Goal: Task Accomplishment & Management: Manage account settings

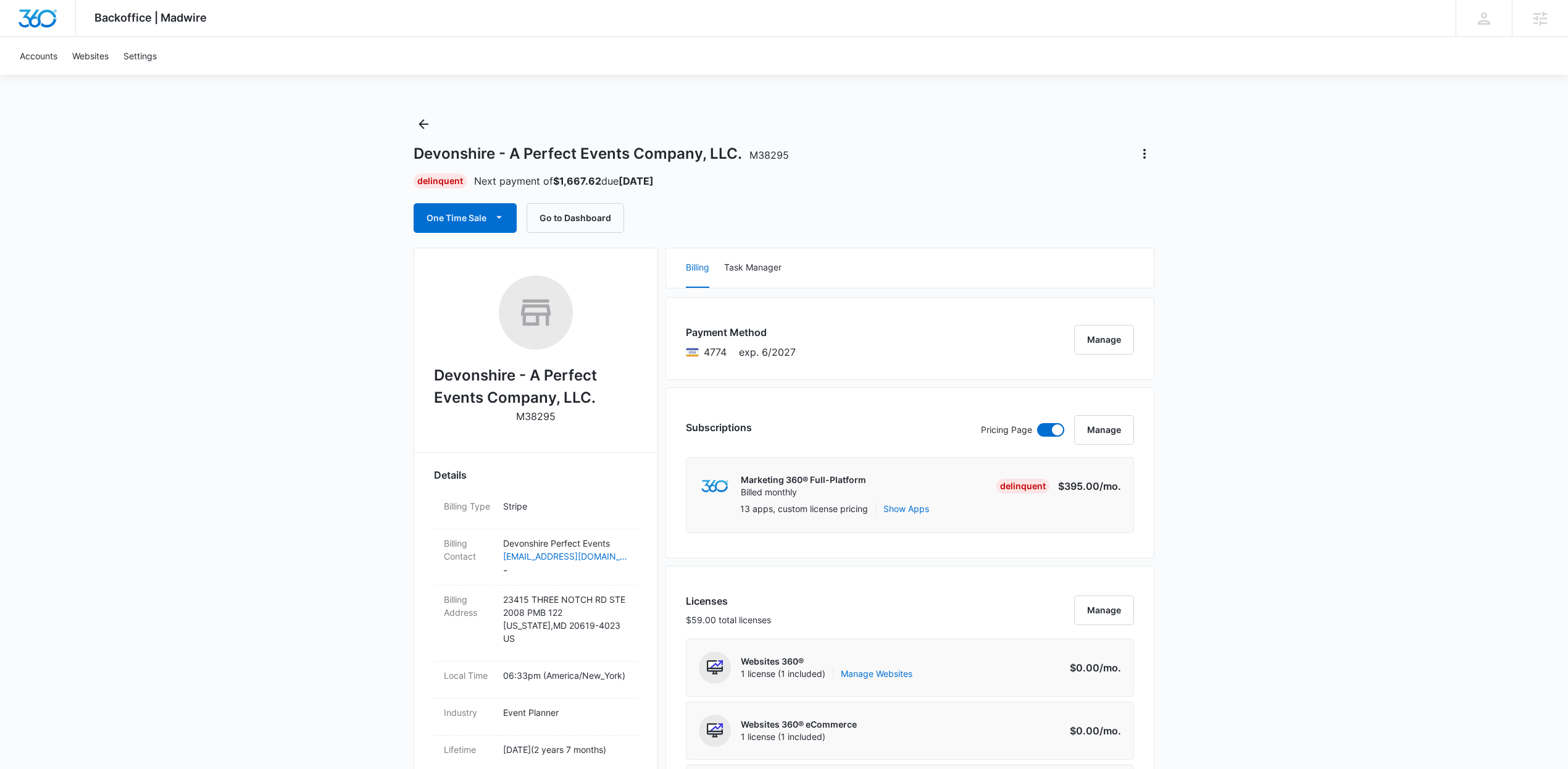
drag, startPoint x: 92, startPoint y: 332, endPoint x: 99, endPoint y: 327, distance: 8.6
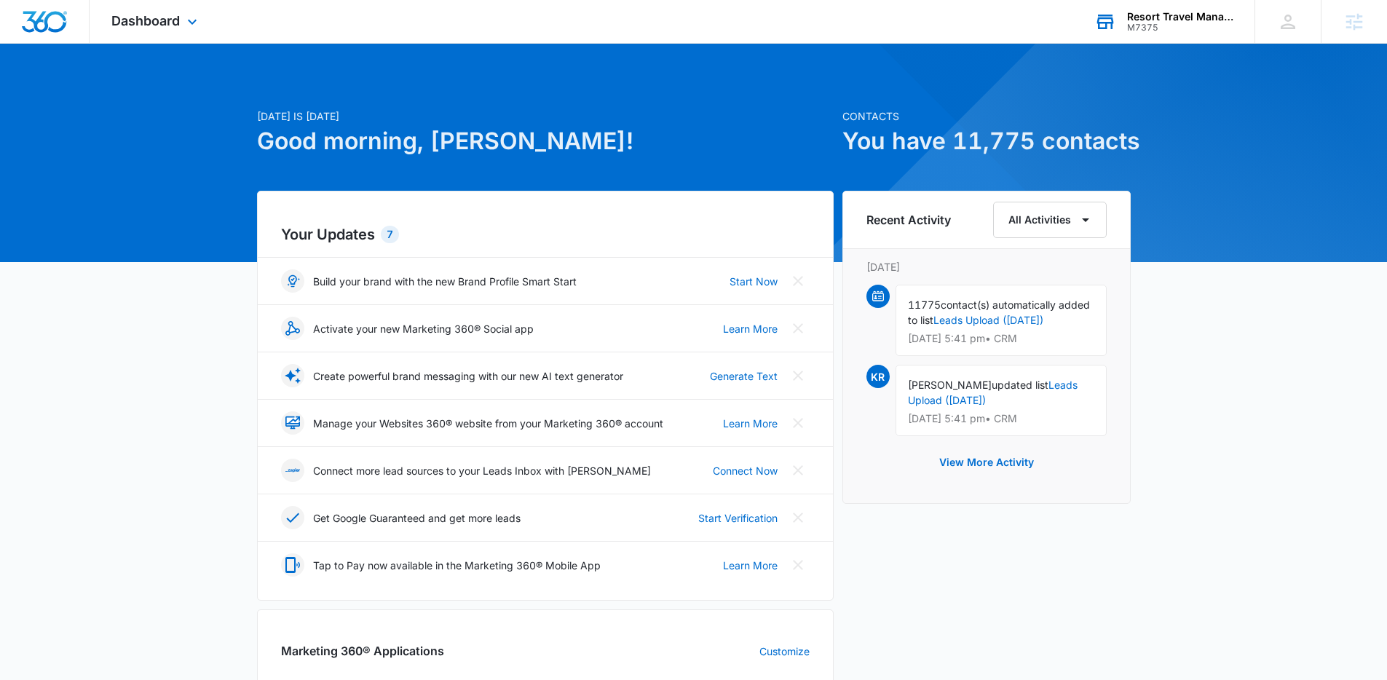
click at [1191, 31] on div "M7375" at bounding box center [1180, 28] width 106 height 10
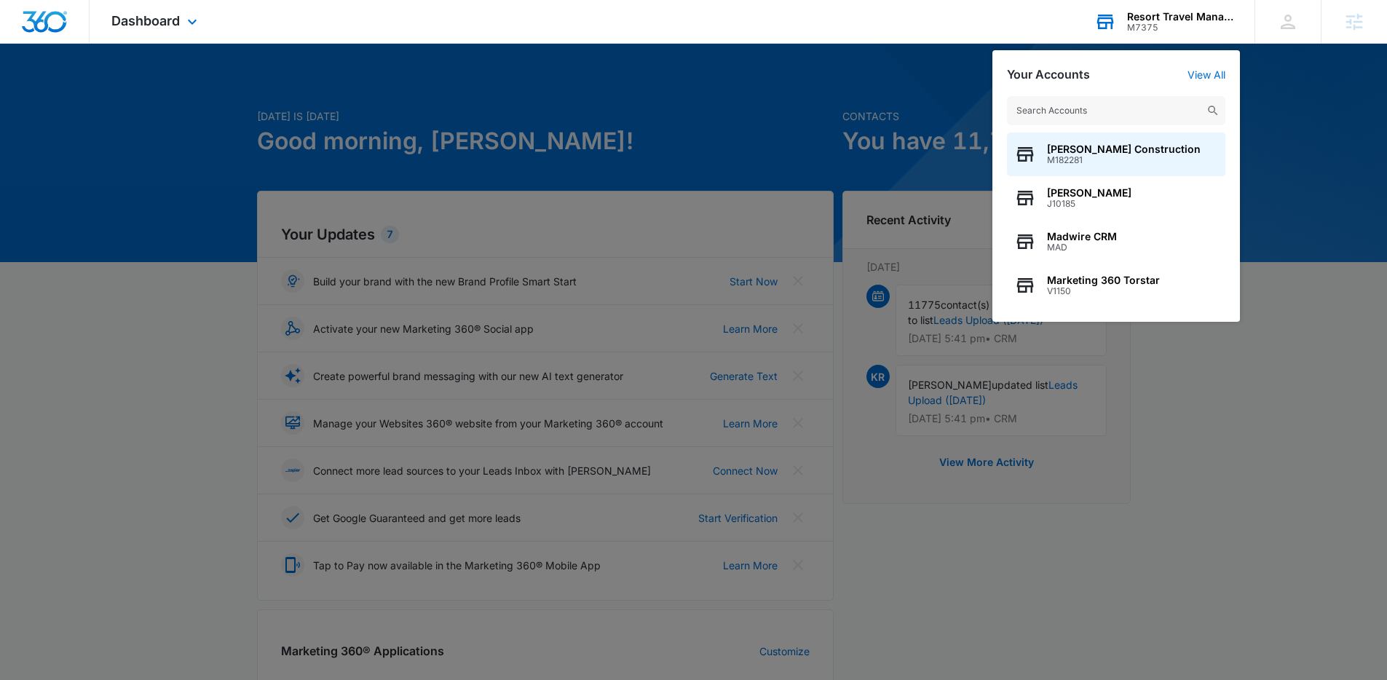
click at [1113, 107] on input "text" at bounding box center [1116, 110] width 218 height 29
drag, startPoint x: 202, startPoint y: 69, endPoint x: 183, endPoint y: 28, distance: 45.6
click at [202, 69] on div at bounding box center [693, 340] width 1387 height 680
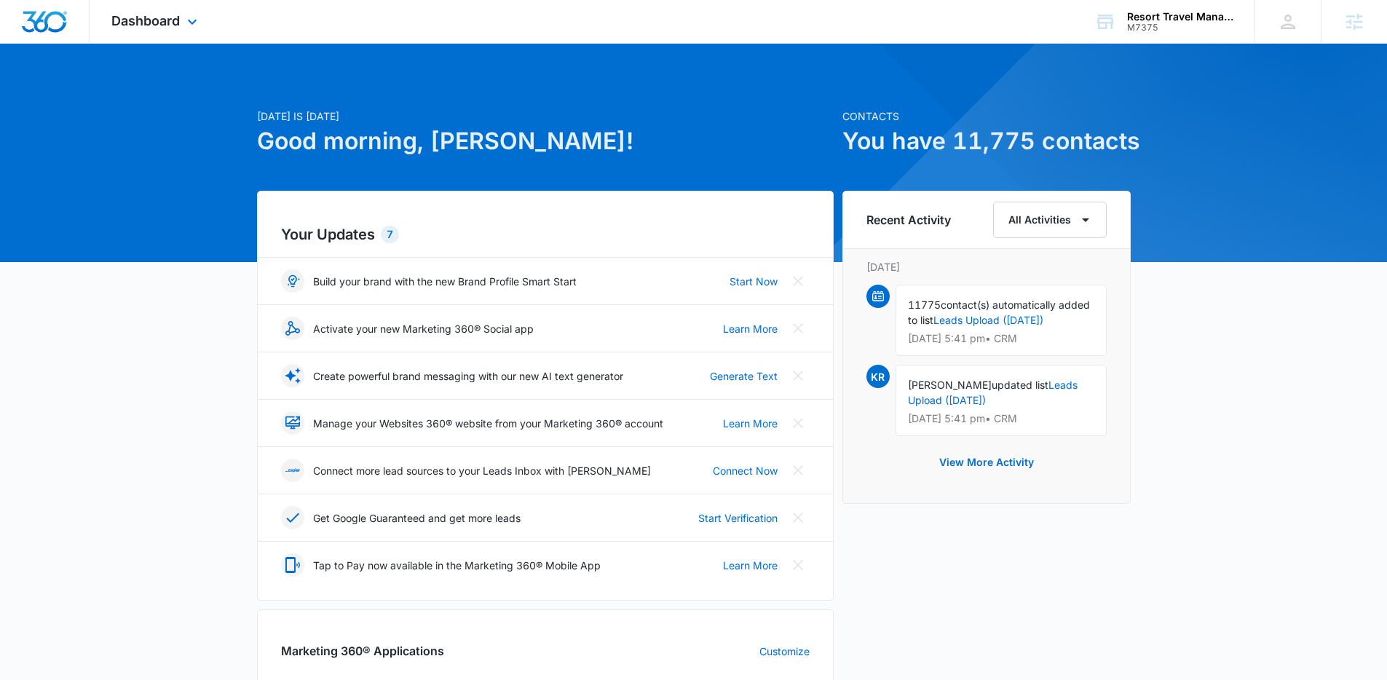
click at [183, 25] on div "Dashboard Apps Reputation Websites Forms CRM Email Social Shop Payments POS Con…" at bounding box center [156, 21] width 133 height 43
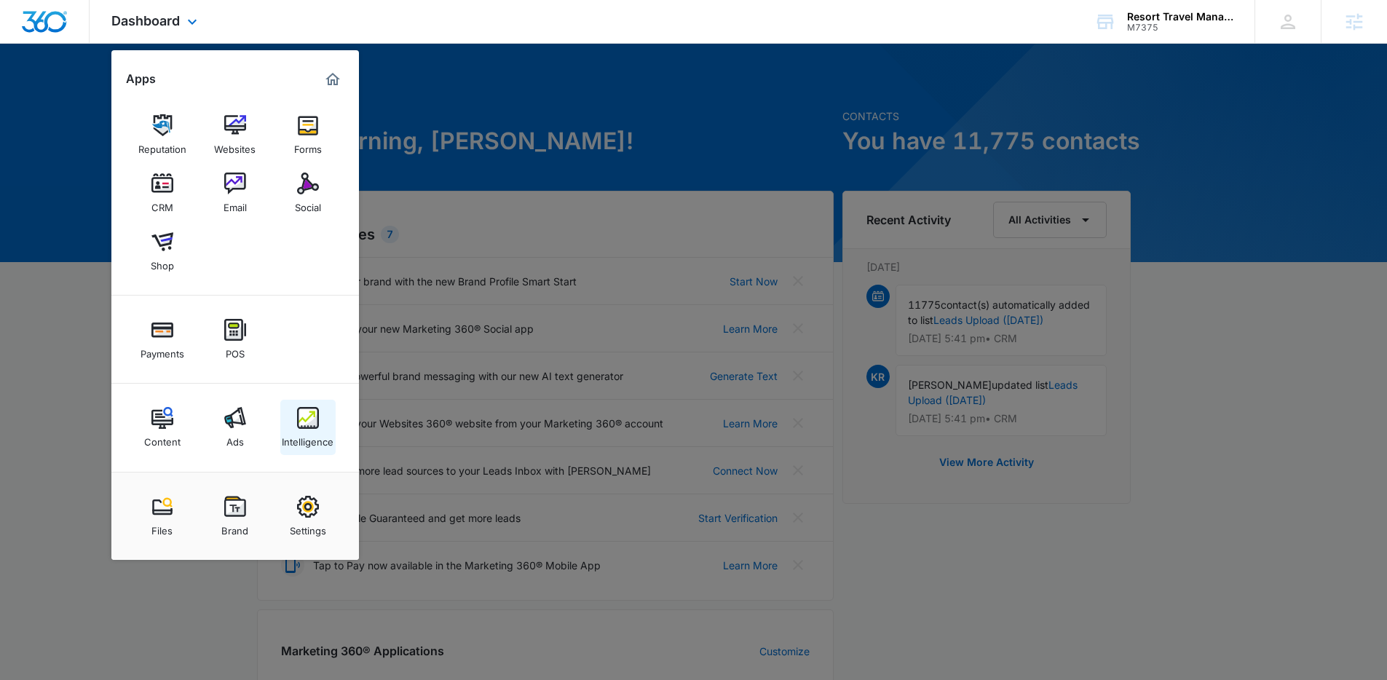
click at [310, 431] on div "Intelligence" at bounding box center [308, 438] width 52 height 19
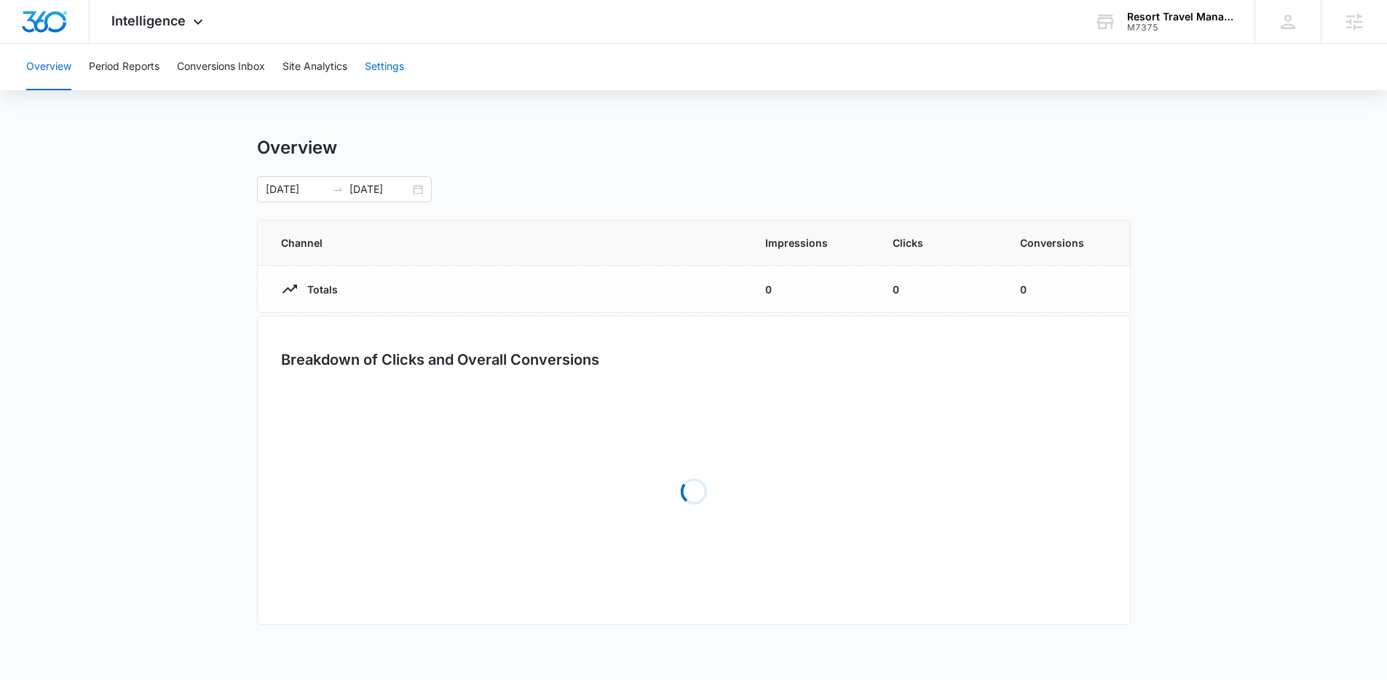
click at [377, 78] on button "Settings" at bounding box center [384, 67] width 39 height 47
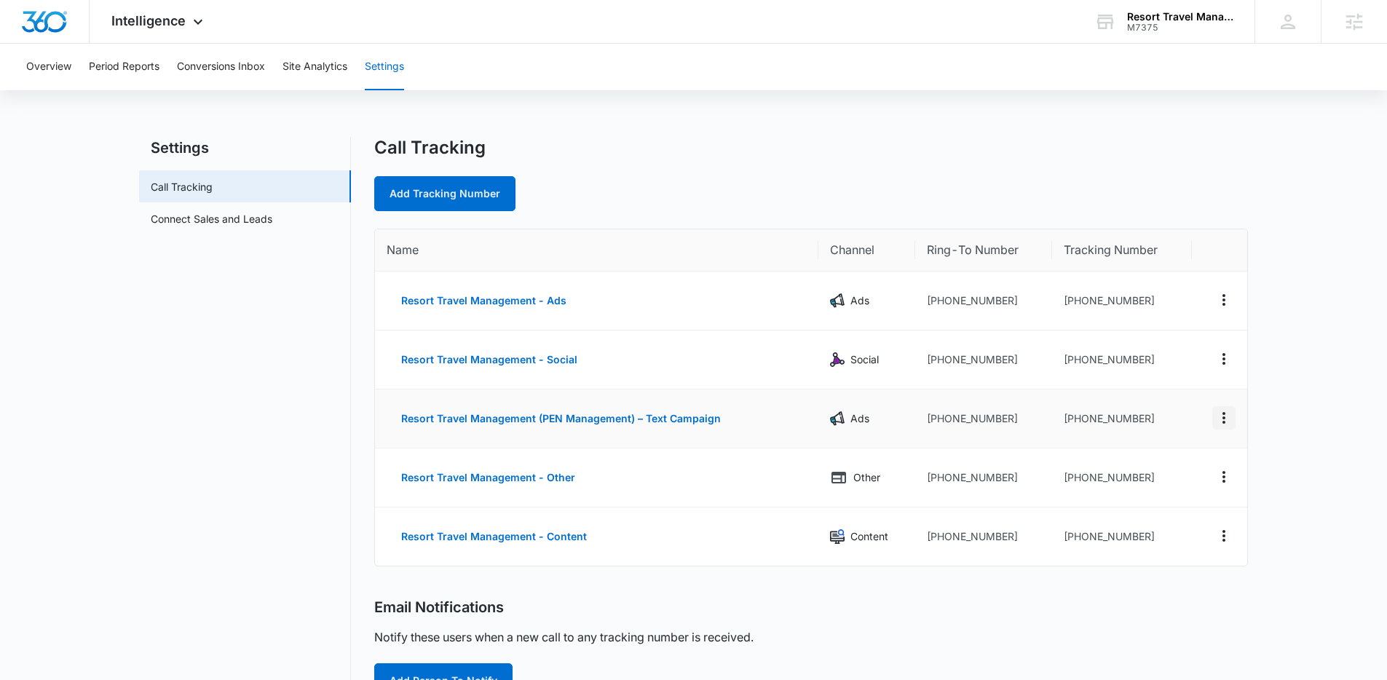
click at [1228, 422] on icon "Actions" at bounding box center [1224, 417] width 17 height 17
click at [1161, 411] on div "Edit" at bounding box center [1156, 407] width 31 height 10
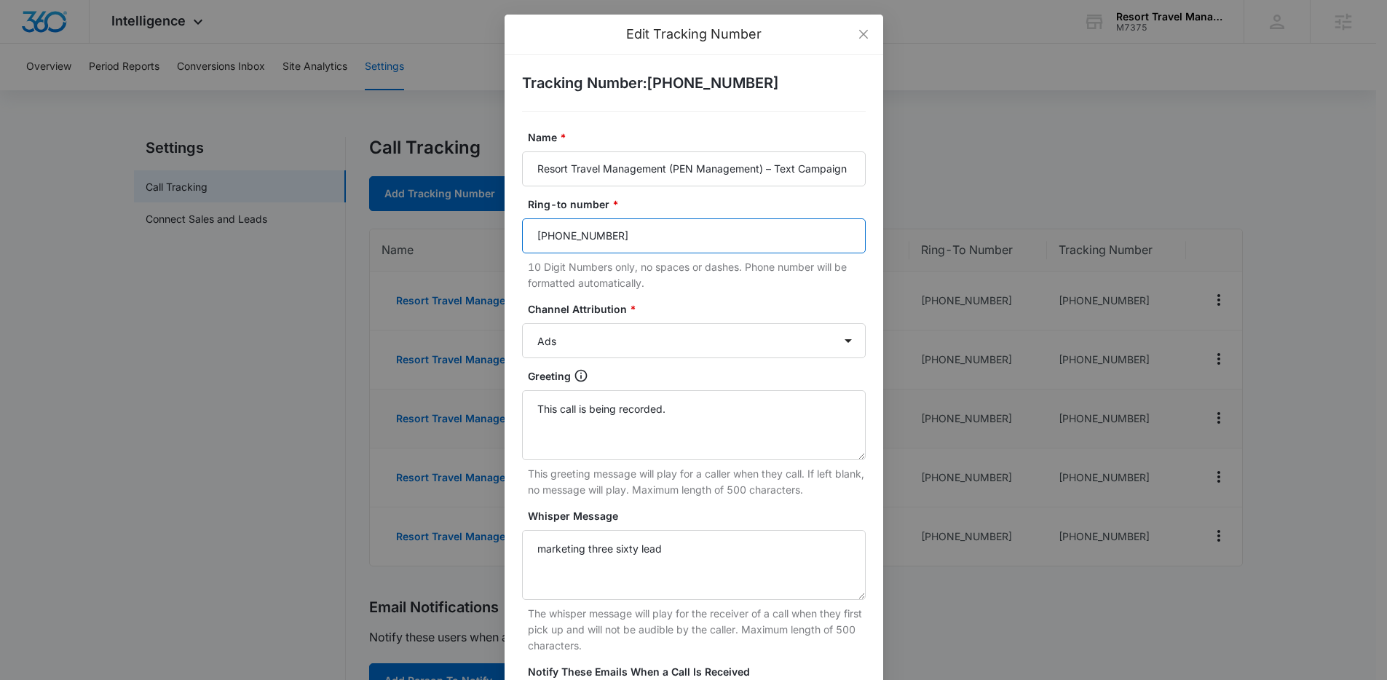
drag, startPoint x: 533, startPoint y: 241, endPoint x: 512, endPoint y: 242, distance: 21.1
click at [513, 242] on div "Tracking Number : +18339202551 Name * Resort Travel Management (PEN Management)…" at bounding box center [694, 458] width 379 height 806
paste input "757) 782-9380"
type input "(757) 782-9380"
click at [623, 345] on select "Ads Local Service Ads Content Social Other" at bounding box center [694, 340] width 344 height 35
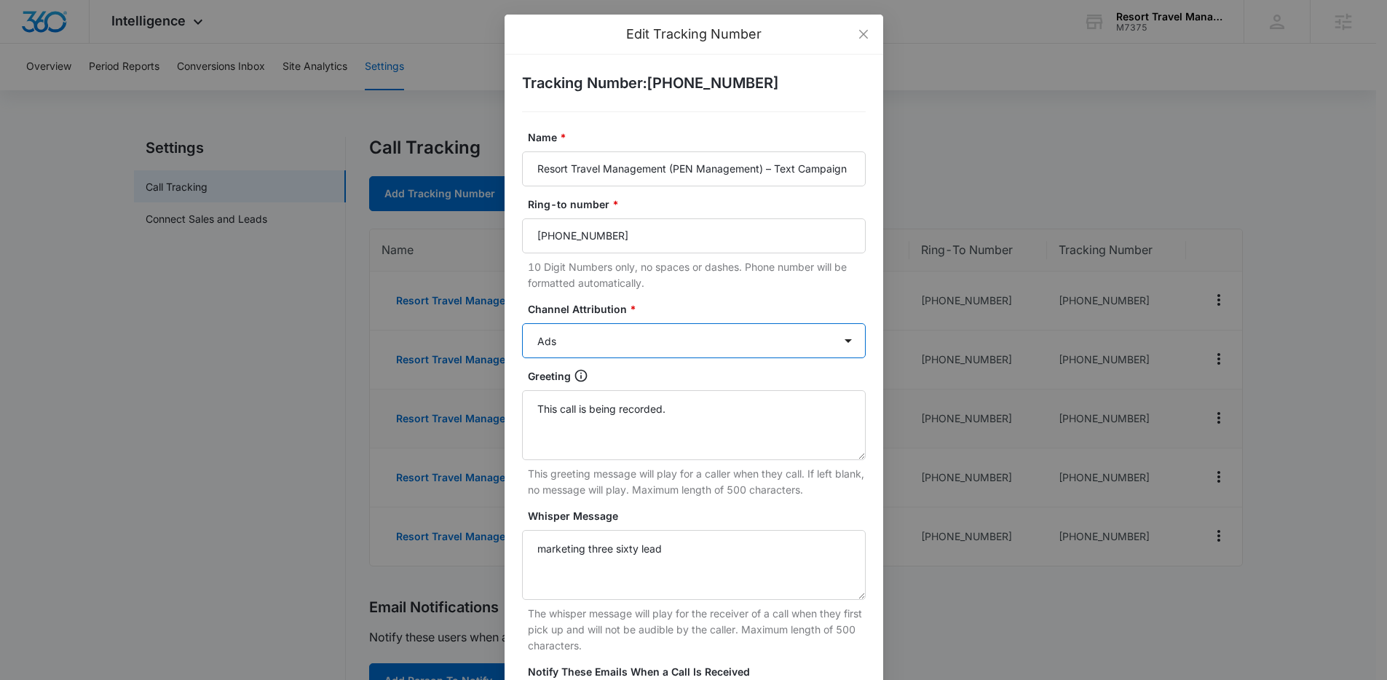
select select "OTHER"
click at [522, 323] on select "Ads Local Service Ads Content Social Other" at bounding box center [694, 340] width 344 height 35
click at [715, 296] on form "Name * Resort Travel Management (PEN Management) – Text Campaign Ring-to number…" at bounding box center [694, 487] width 344 height 714
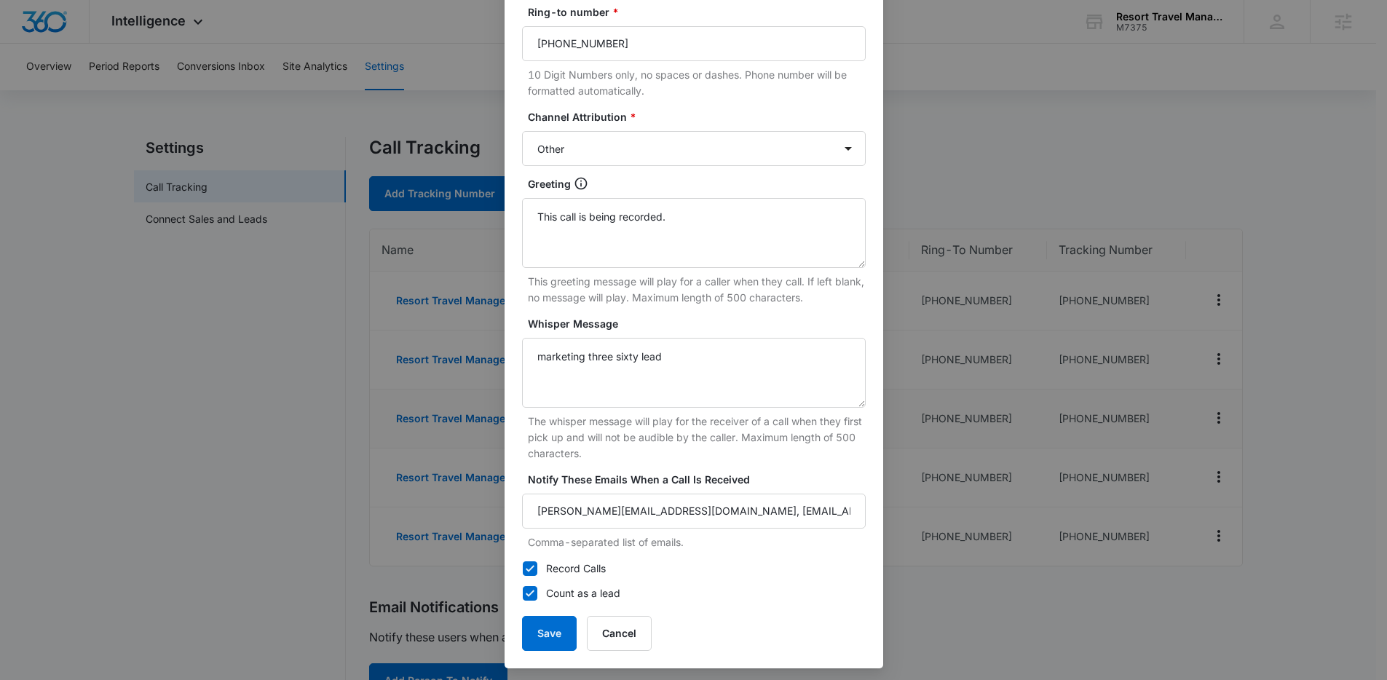
scroll to position [198, 0]
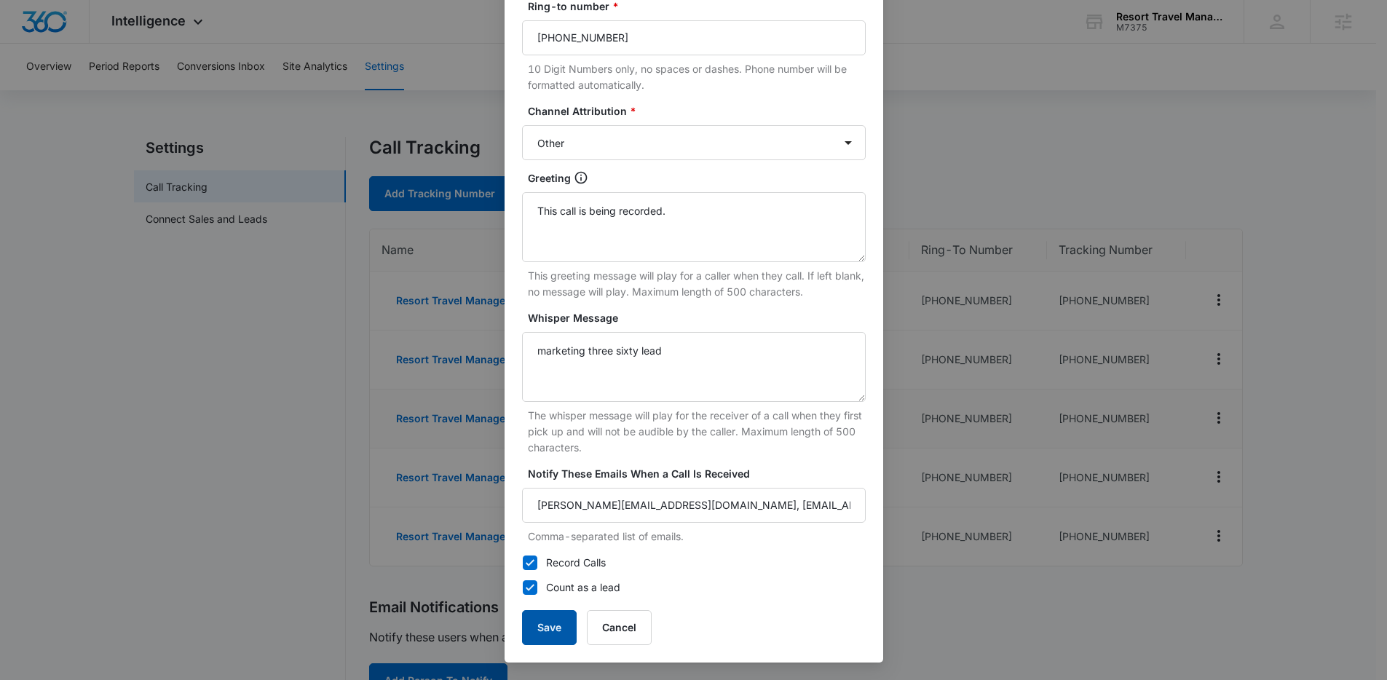
click at [543, 628] on button "Save" at bounding box center [549, 627] width 55 height 35
click at [533, 623] on button "Save" at bounding box center [549, 627] width 55 height 35
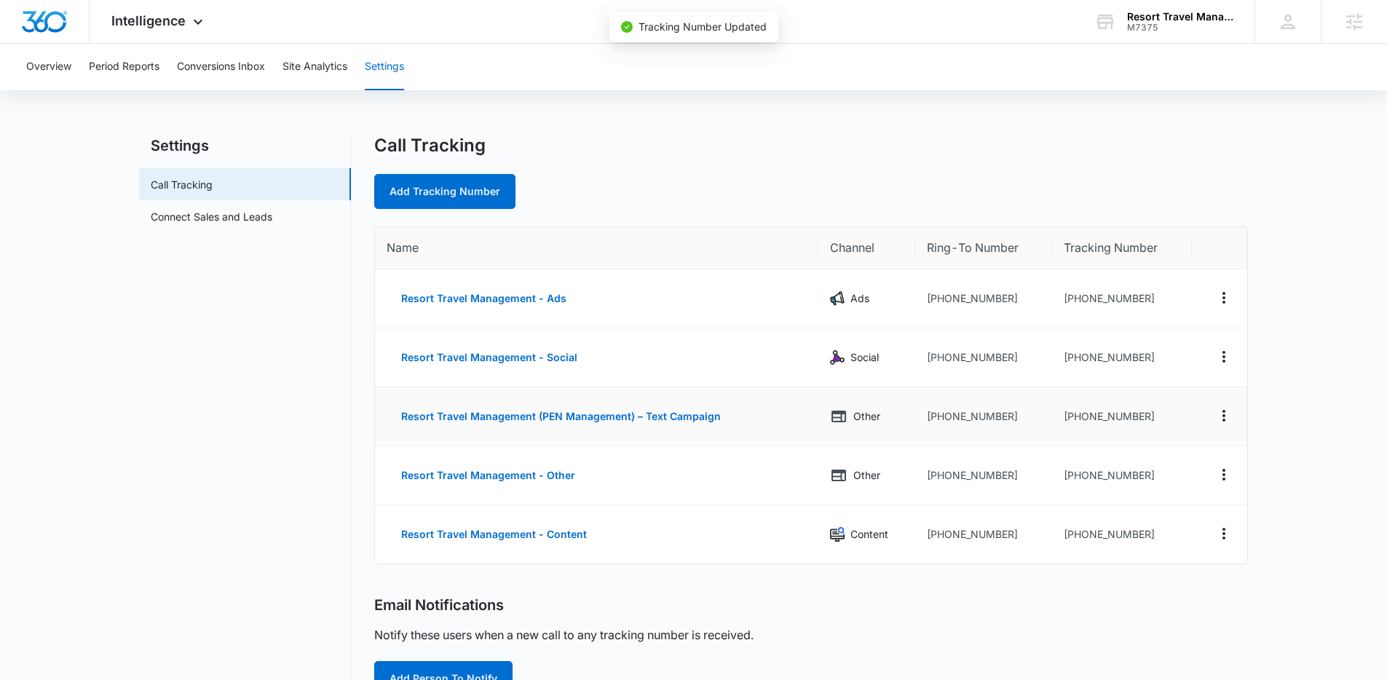
scroll to position [0, 0]
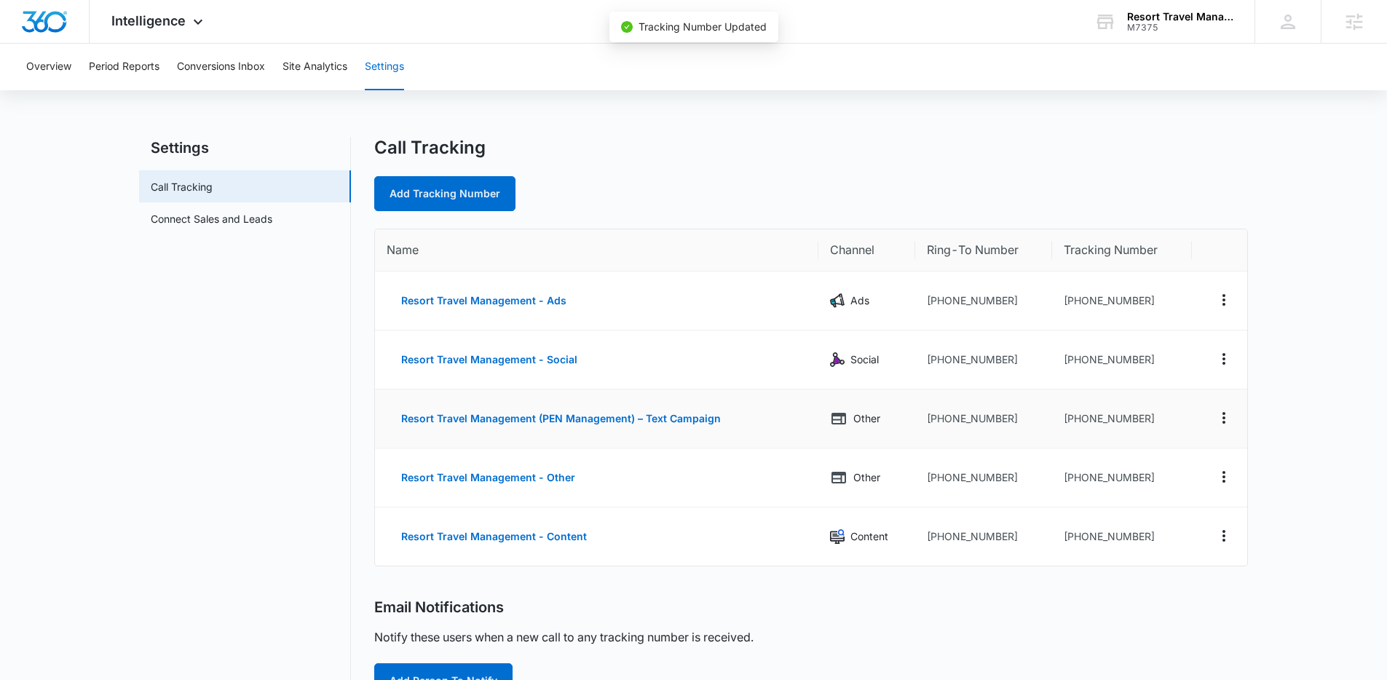
click at [235, 433] on nav "Settings Call Tracking Connect Sales and Leads" at bounding box center [245, 680] width 212 height 1087
click at [1097, 15] on icon at bounding box center [1106, 22] width 22 height 22
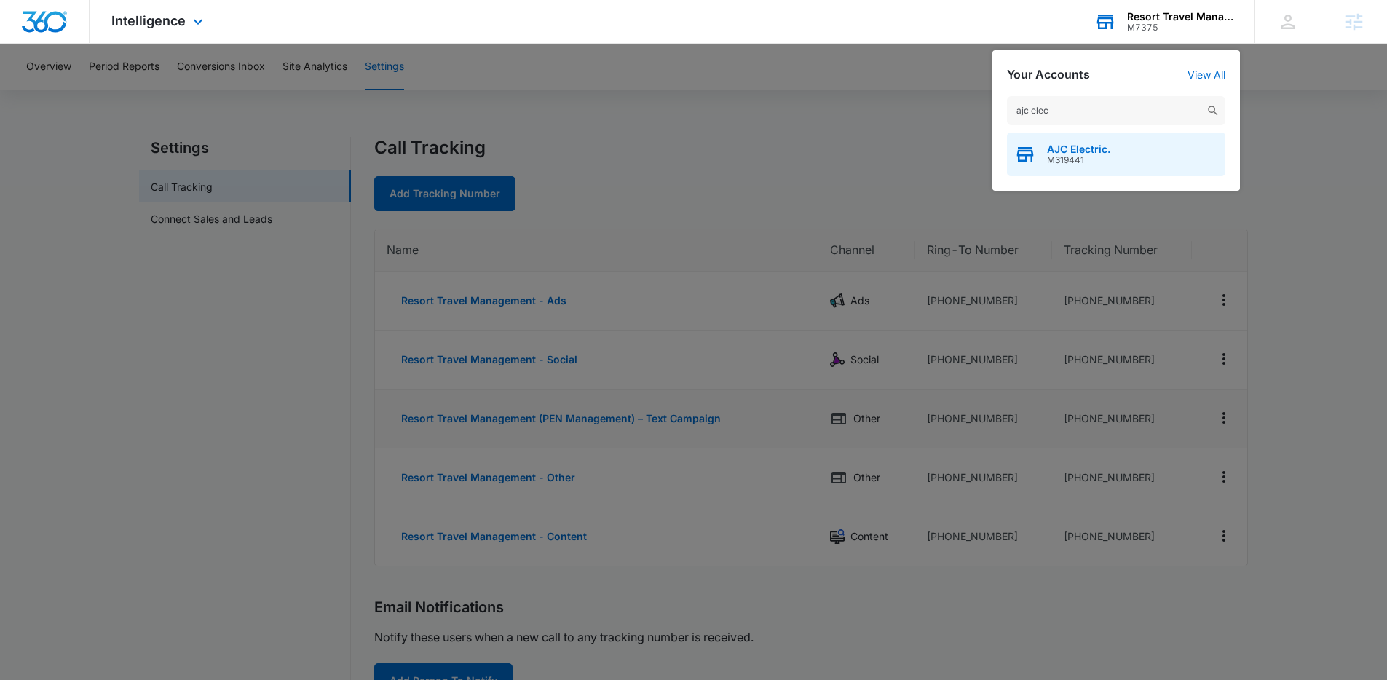
type input "ajc elec"
click at [1049, 151] on span "AJC Electric." at bounding box center [1078, 149] width 63 height 12
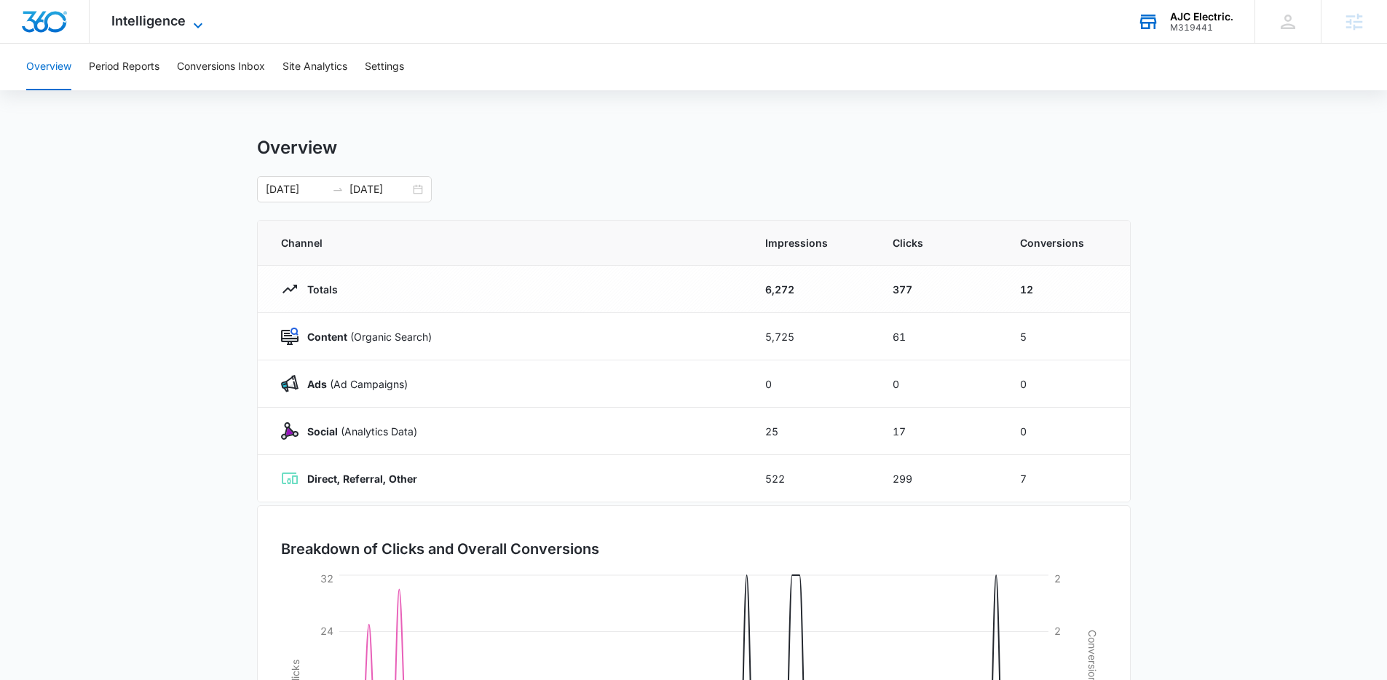
click at [138, 17] on span "Intelligence" at bounding box center [148, 20] width 74 height 15
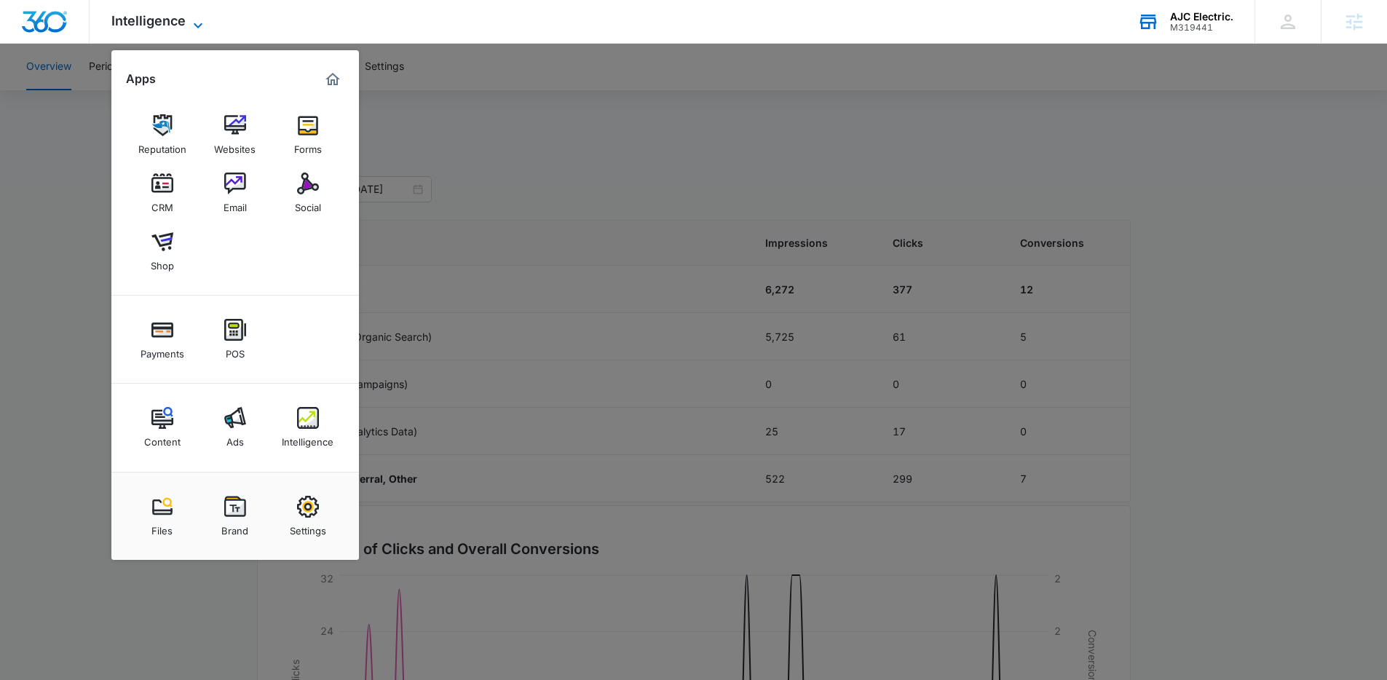
click at [138, 17] on span "Intelligence" at bounding box center [148, 20] width 74 height 15
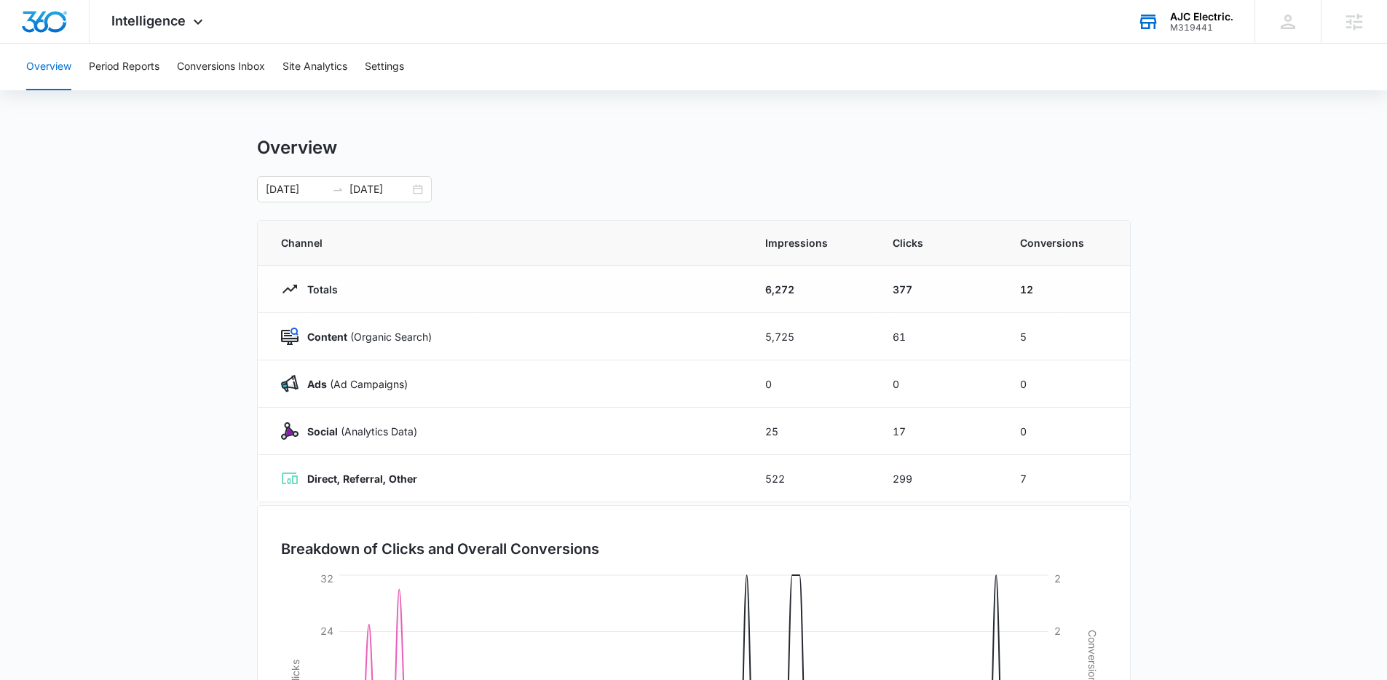
click at [1181, 14] on div "AJC Electric." at bounding box center [1201, 17] width 63 height 12
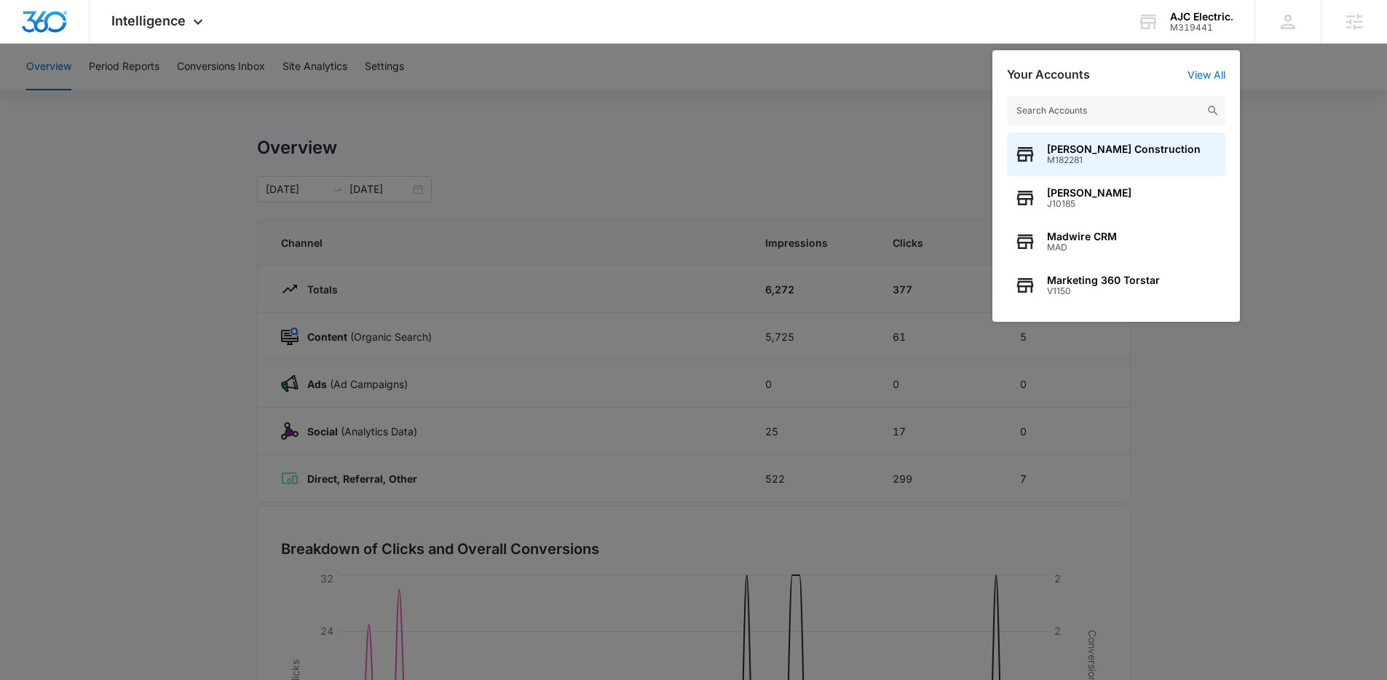
type input "c"
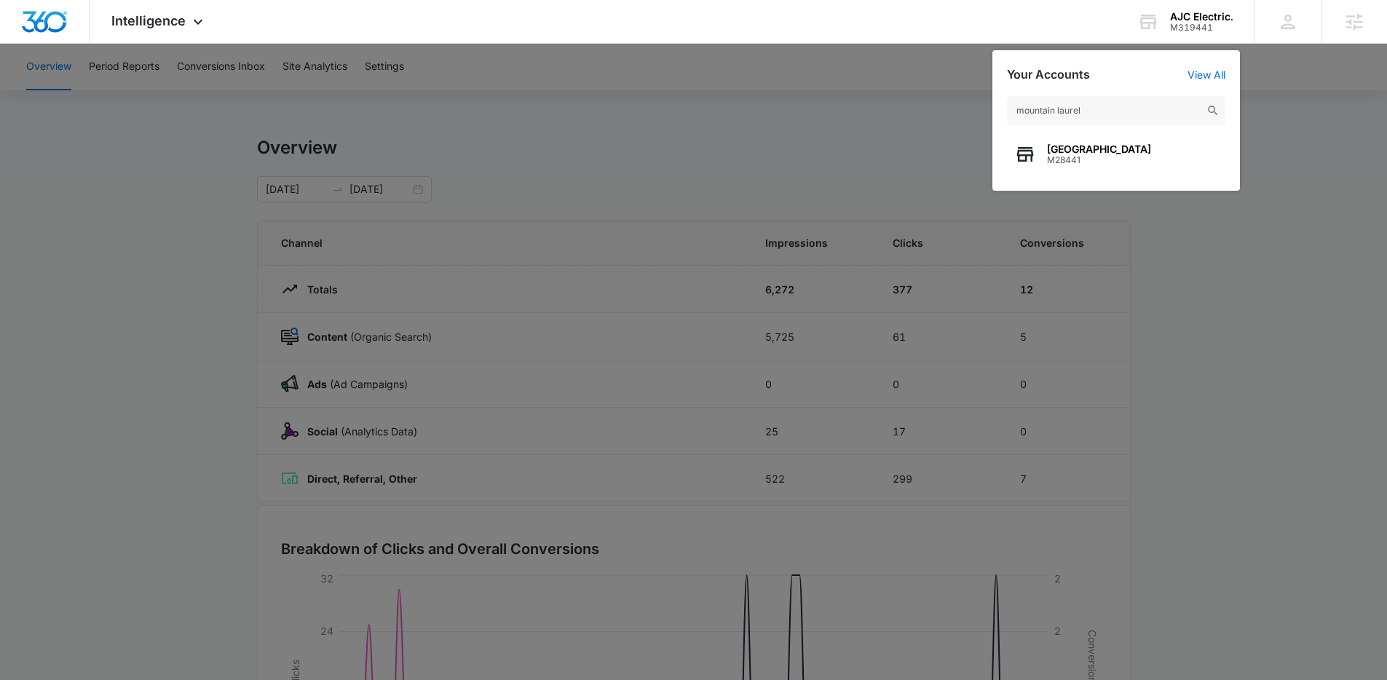
type input "mountain laurel"
click at [1101, 155] on span "M28441" at bounding box center [1099, 160] width 104 height 10
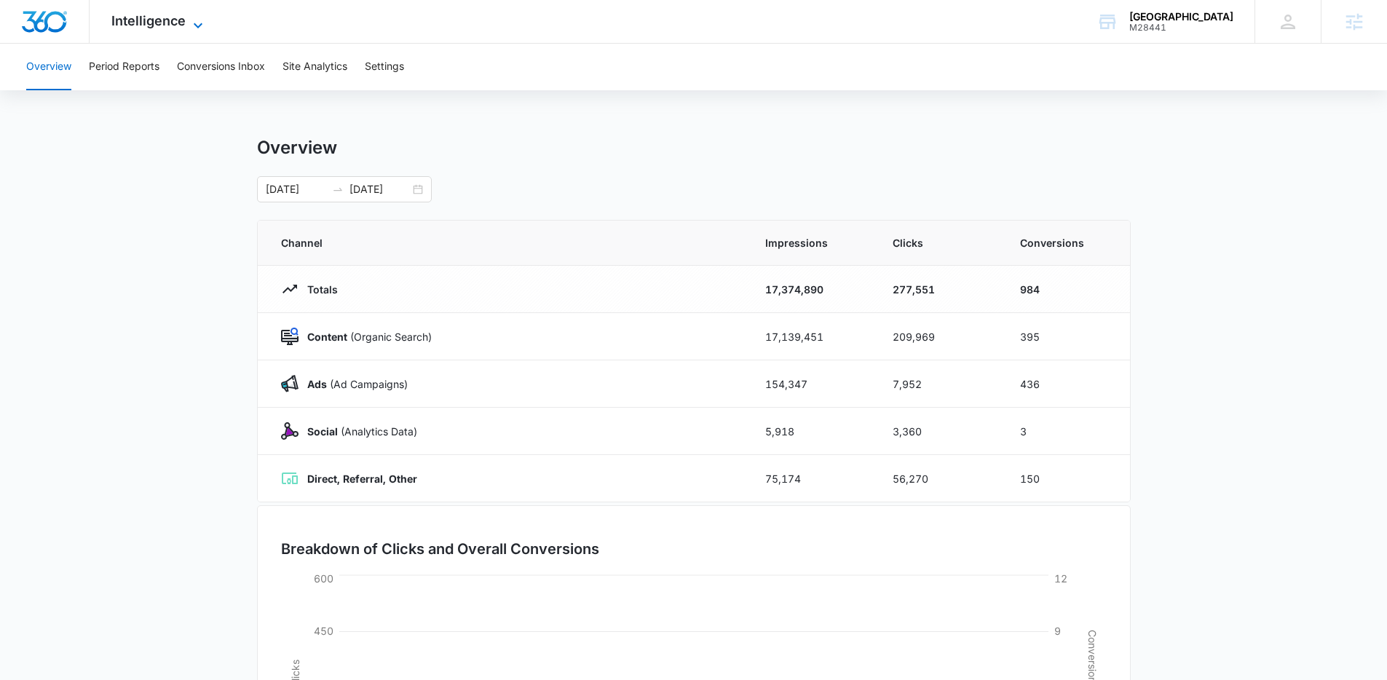
click at [191, 30] on icon at bounding box center [197, 25] width 17 height 17
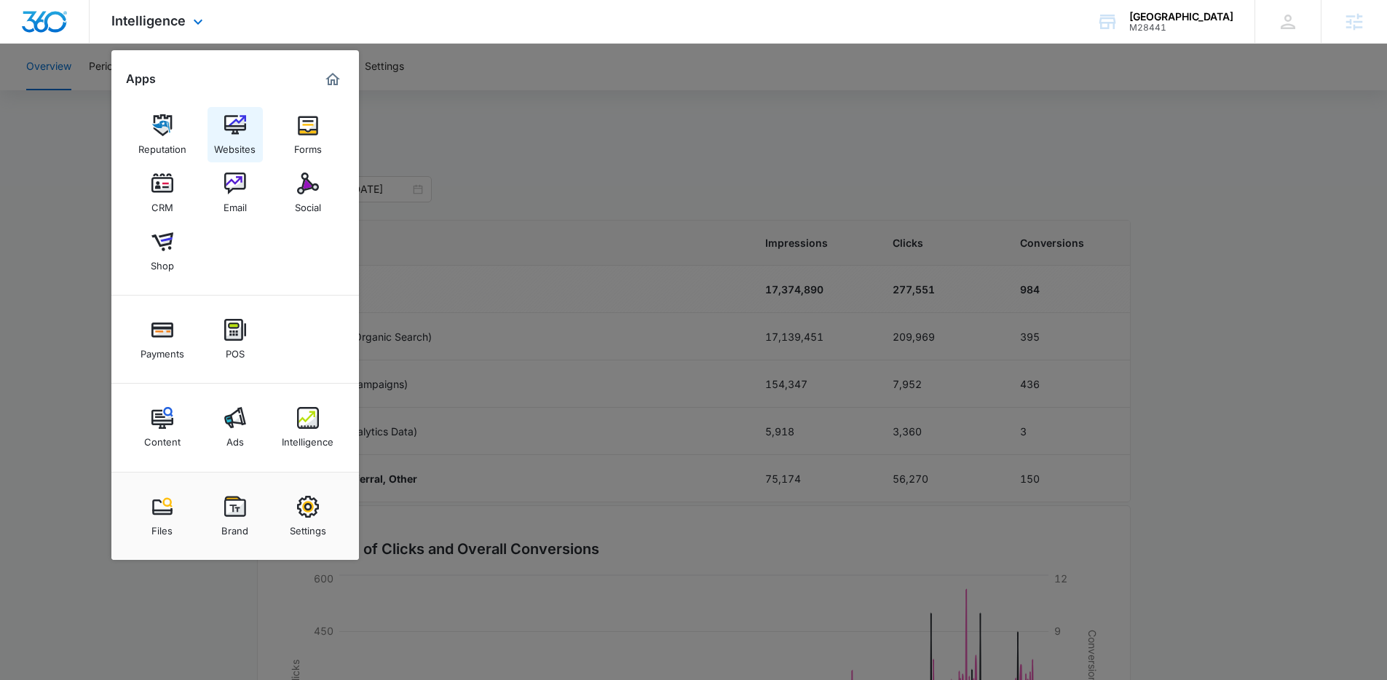
click at [240, 134] on img at bounding box center [235, 125] width 22 height 22
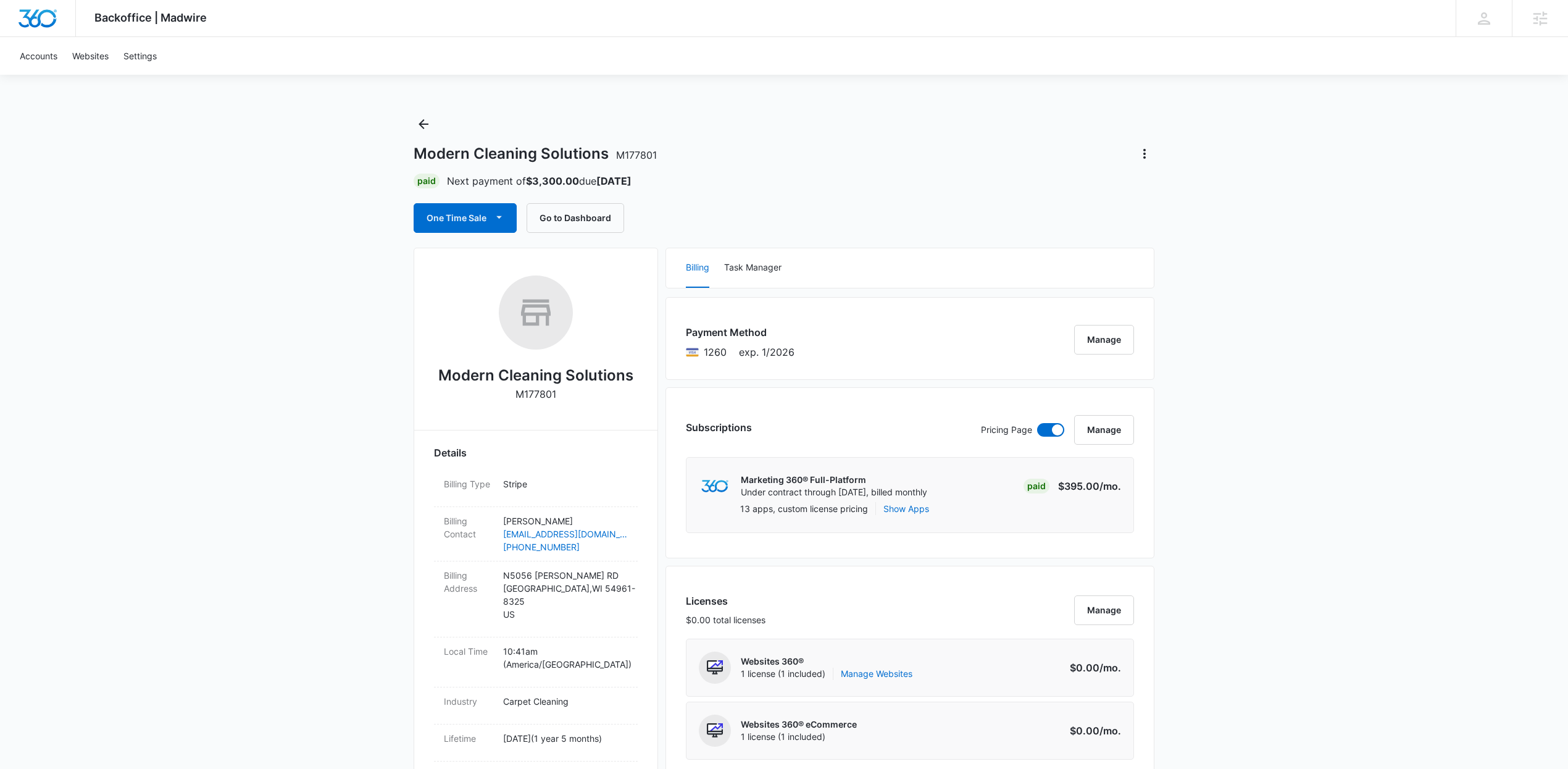
click at [420, 119] on icon "Back" at bounding box center [423, 124] width 14 height 14
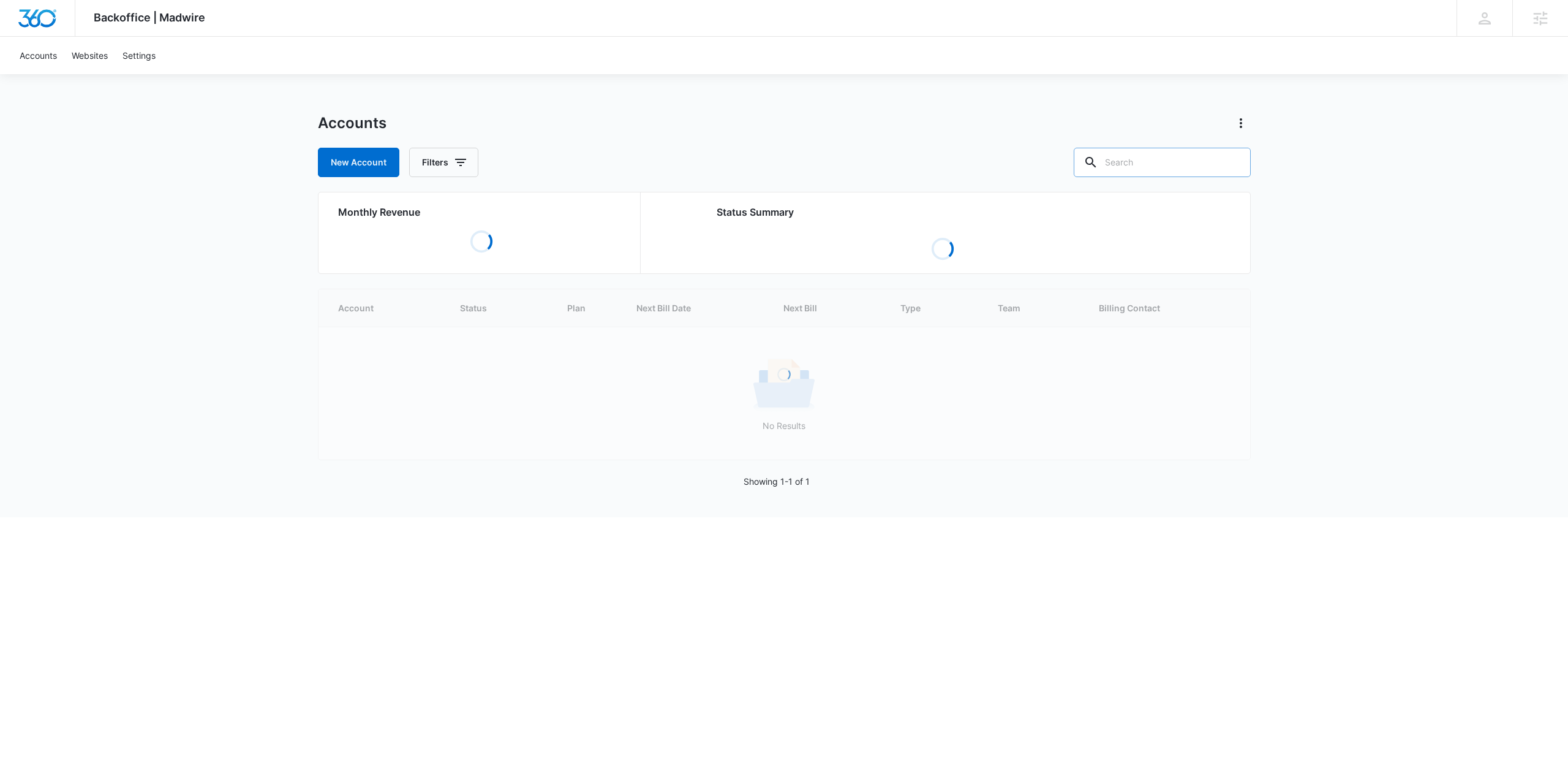
click at [1185, 168] on input "text" at bounding box center [1163, 162] width 177 height 29
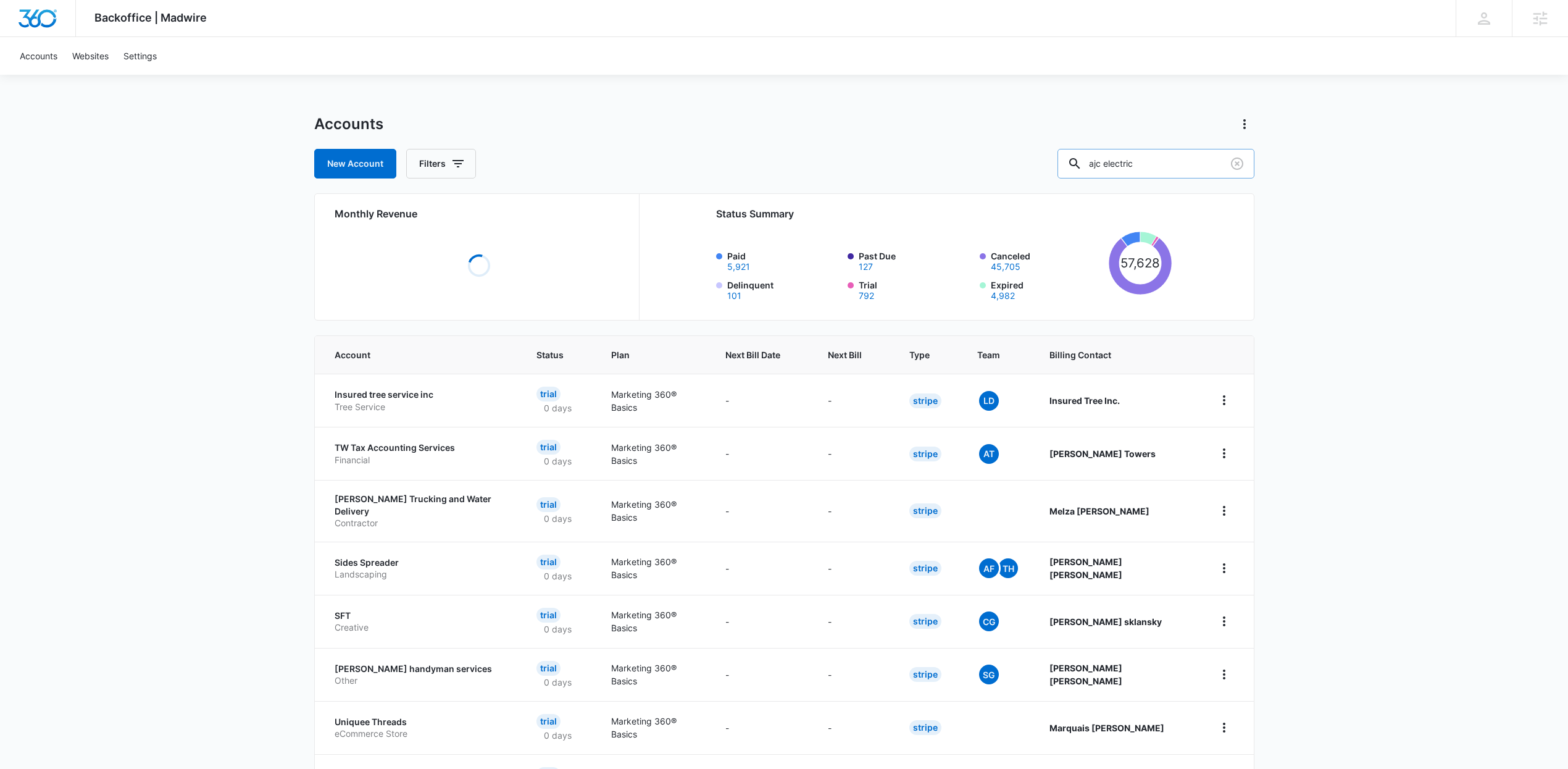
type input "ajc electric"
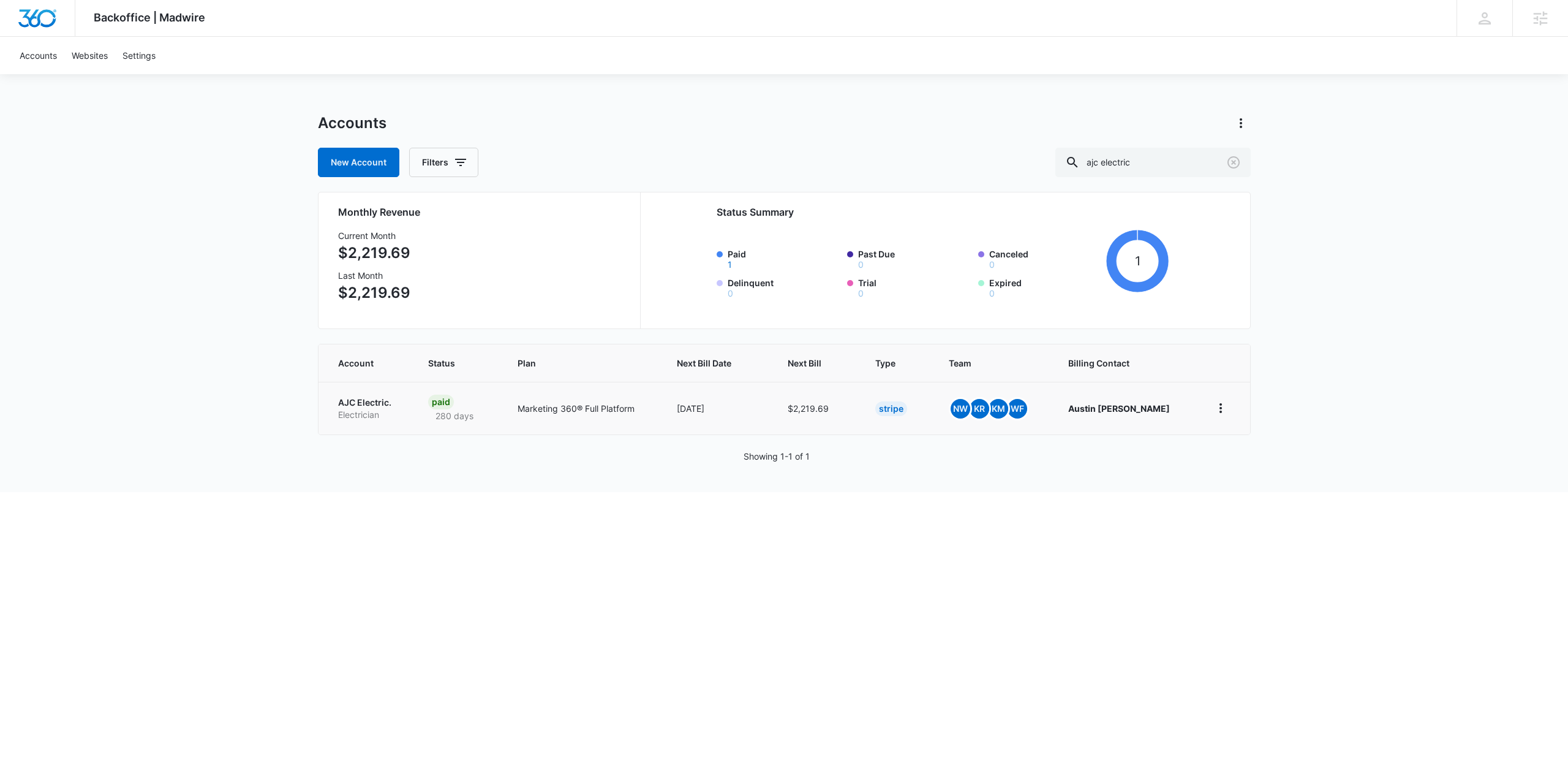
click at [391, 405] on p "AJC Electric." at bounding box center [368, 402] width 61 height 13
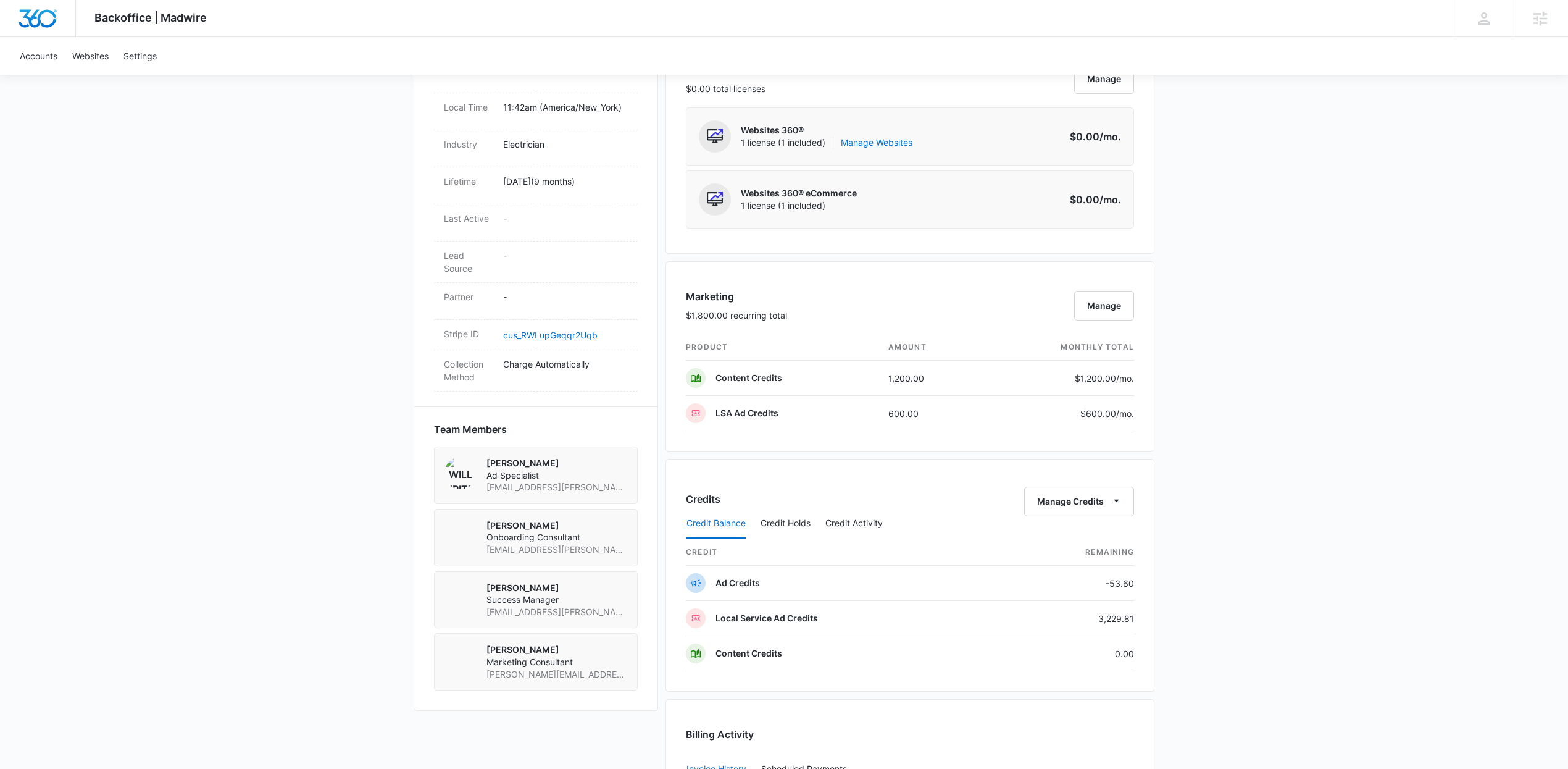
scroll to position [625, 0]
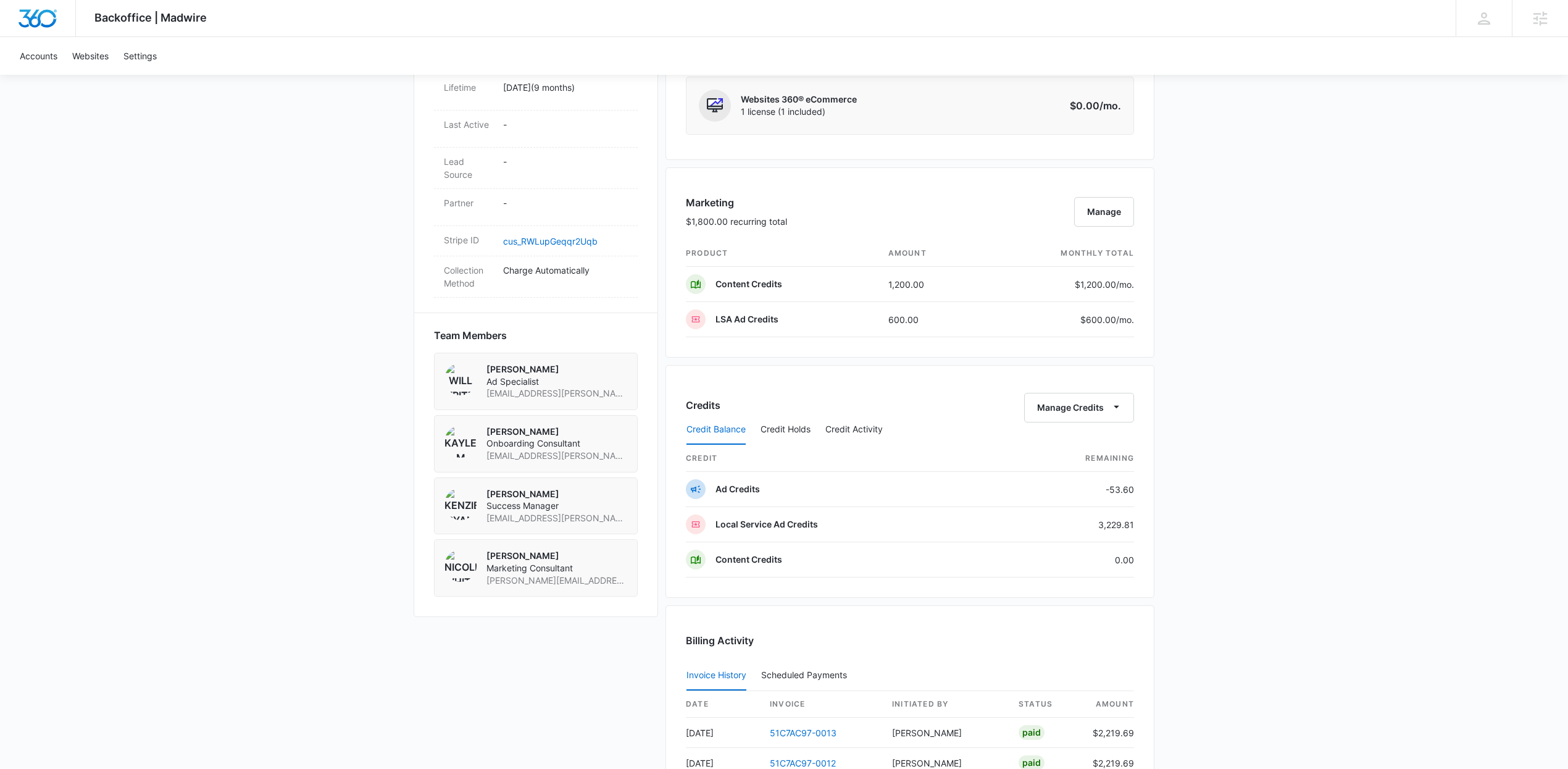
click at [1269, 422] on div "Backoffice | Madwire Apps Settings Kenzie Ryan kenzie.ryan@madwire.com My Profi…" at bounding box center [784, 207] width 1568 height 1664
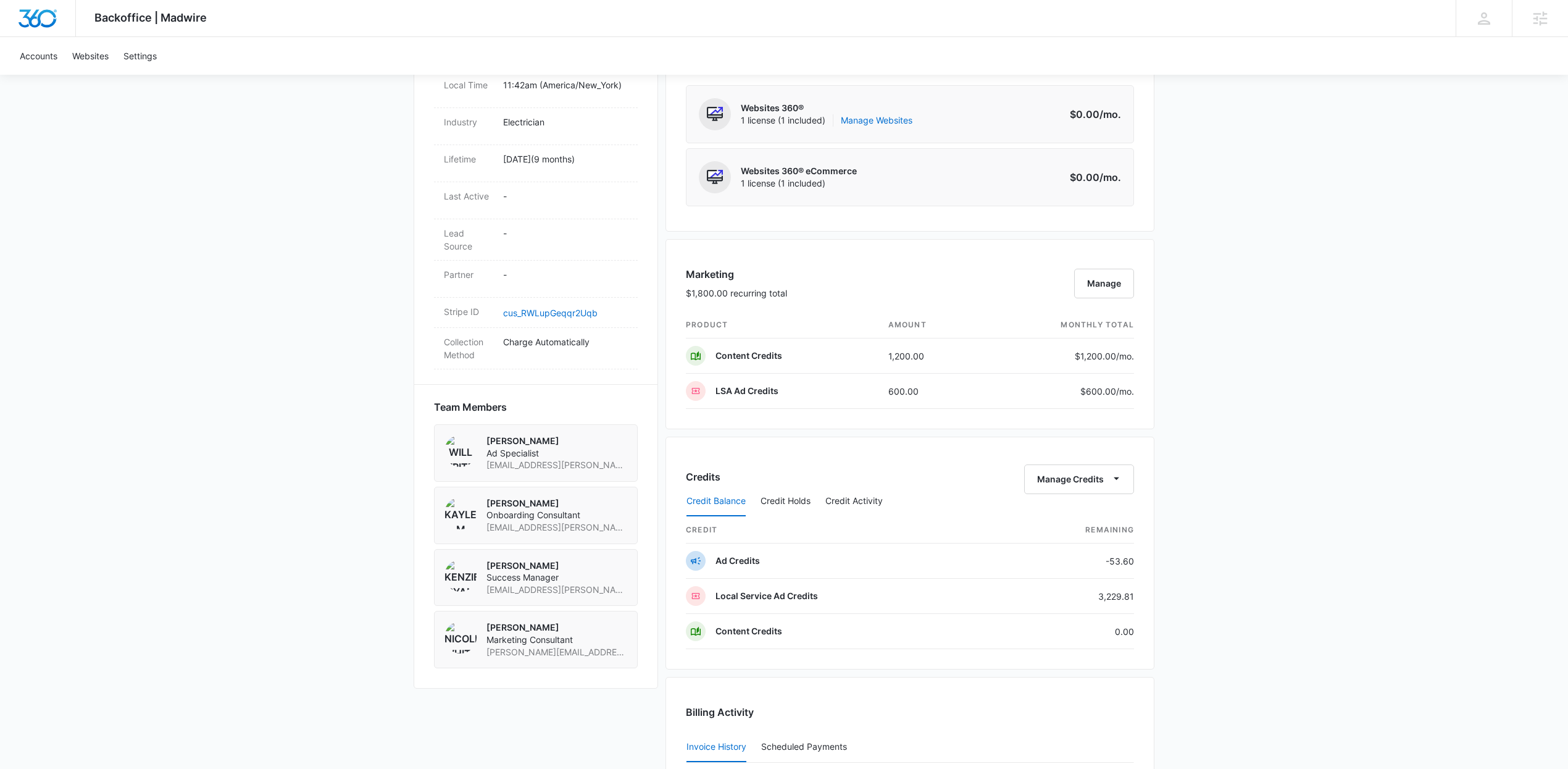
scroll to position [544, 0]
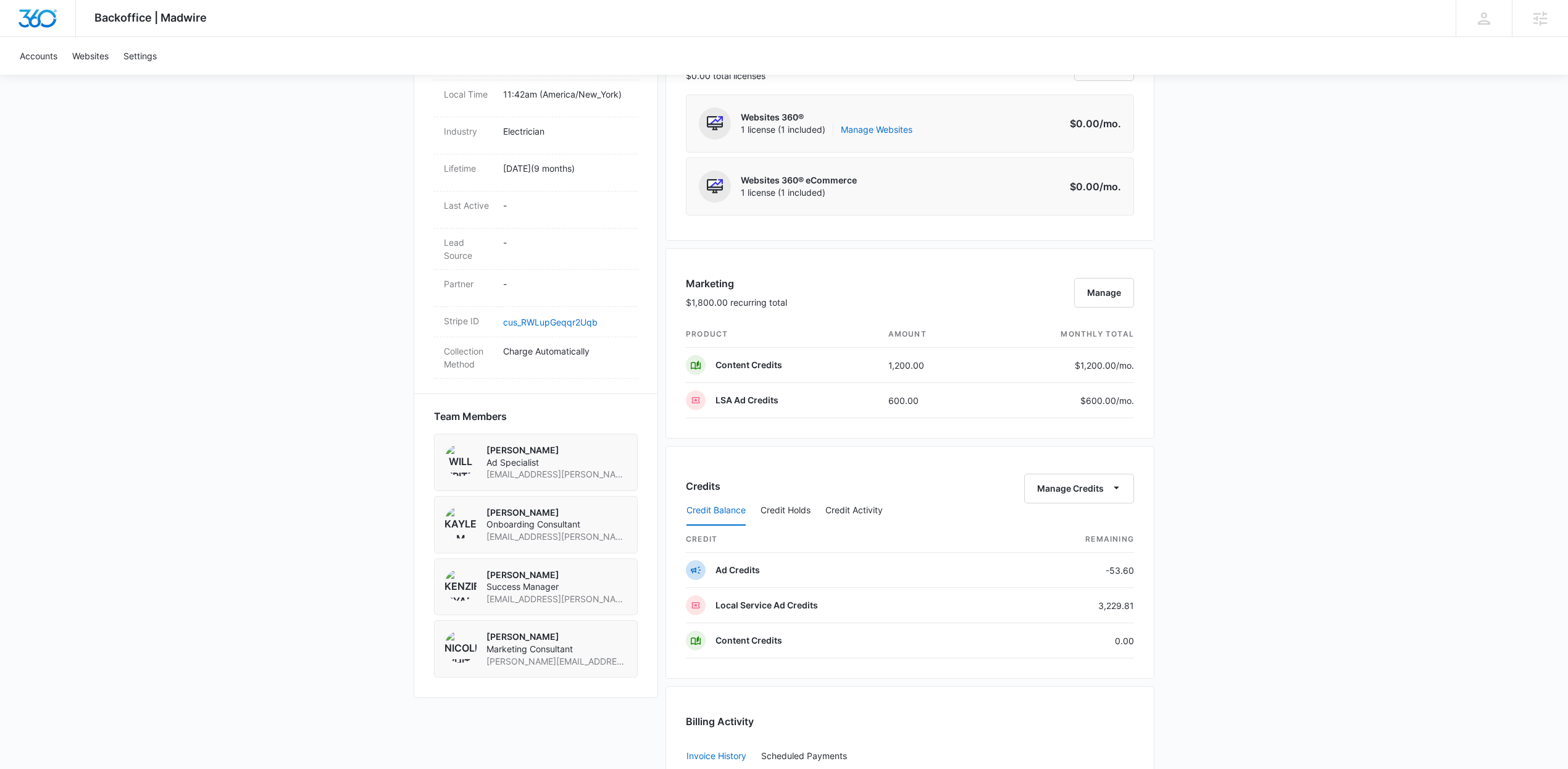
click at [1196, 568] on div "Backoffice | Madwire Apps Settings Kenzie Ryan kenzie.ryan@madwire.com My Profi…" at bounding box center [784, 287] width 1568 height 1664
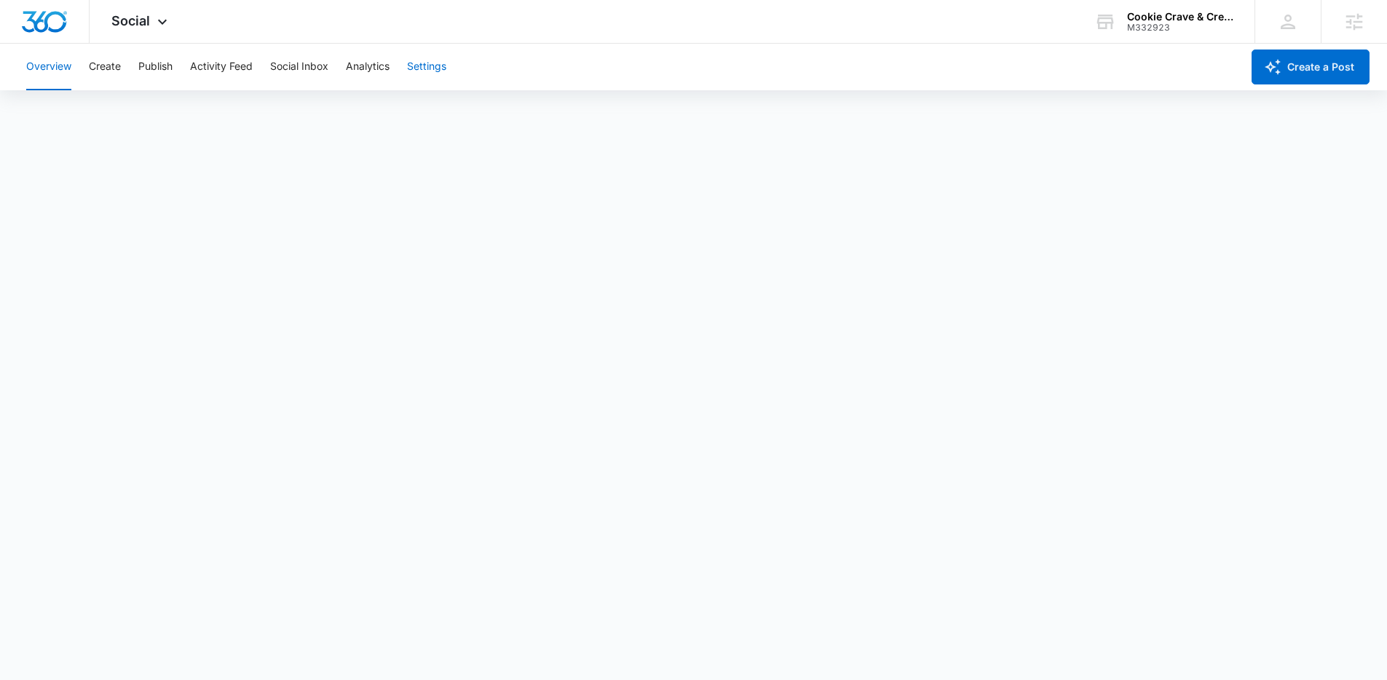
click at [425, 74] on button "Settings" at bounding box center [426, 67] width 39 height 47
click at [428, 67] on button "Settings" at bounding box center [426, 67] width 39 height 47
click at [131, 27] on span "Social" at bounding box center [130, 20] width 39 height 15
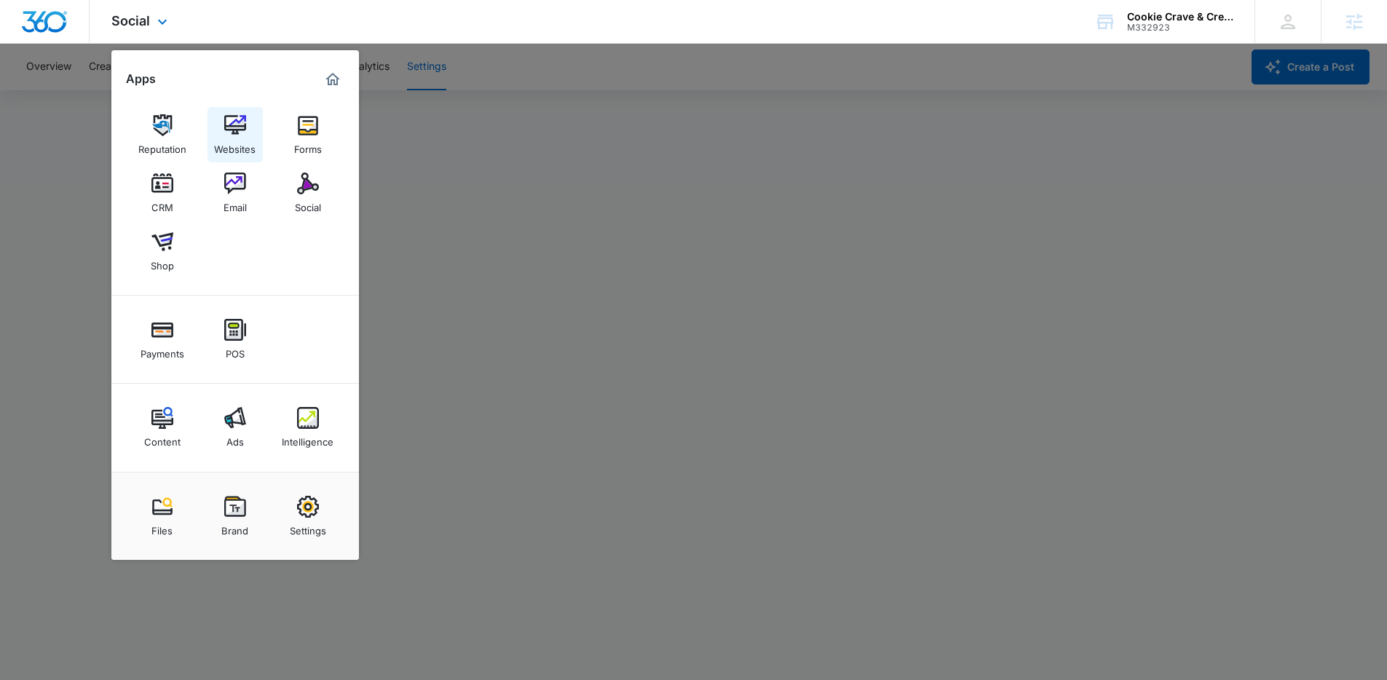
click at [236, 125] on img at bounding box center [235, 125] width 22 height 22
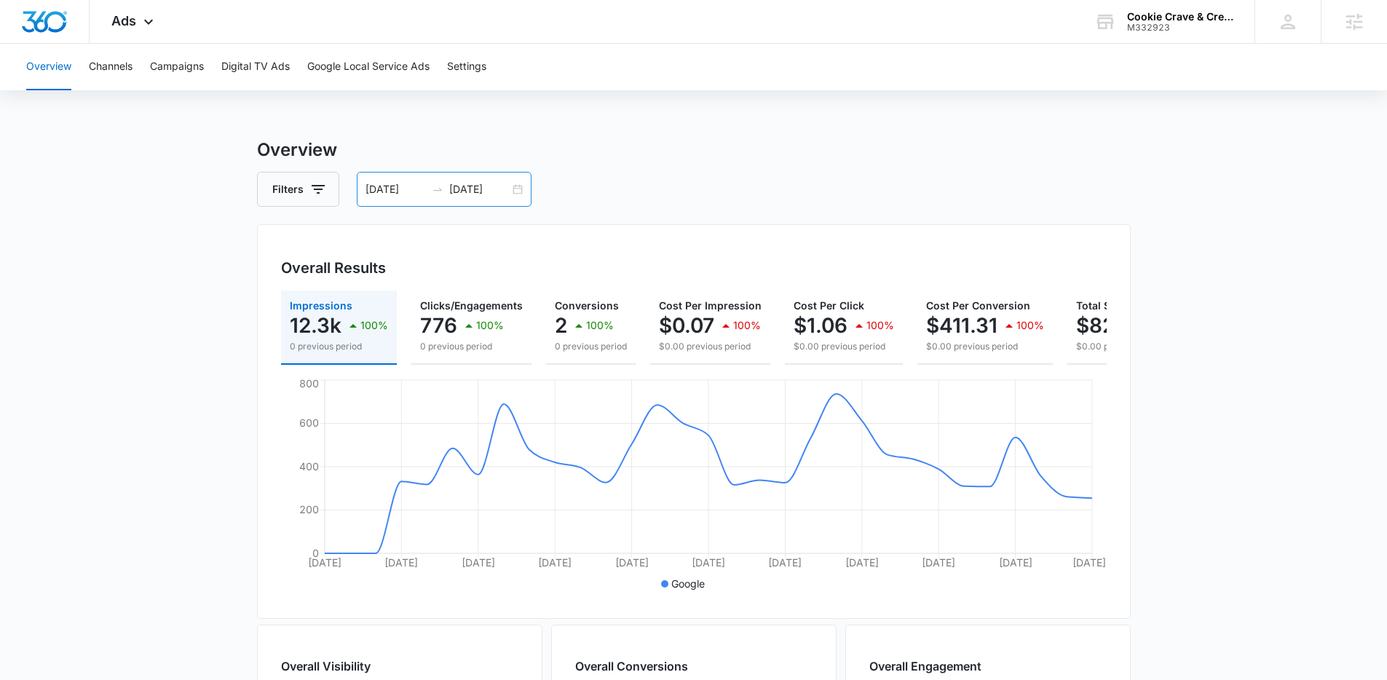
click at [469, 195] on input "[DATE]" at bounding box center [479, 189] width 60 height 16
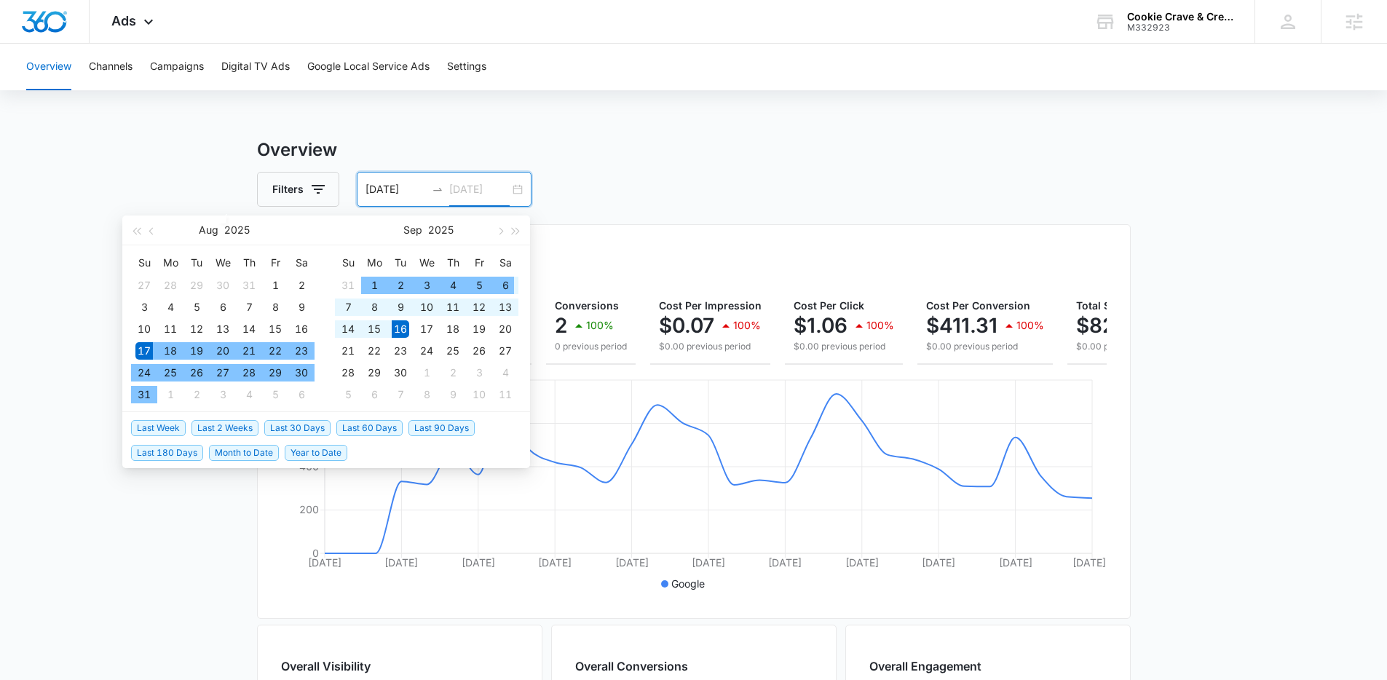
type input "[DATE]"
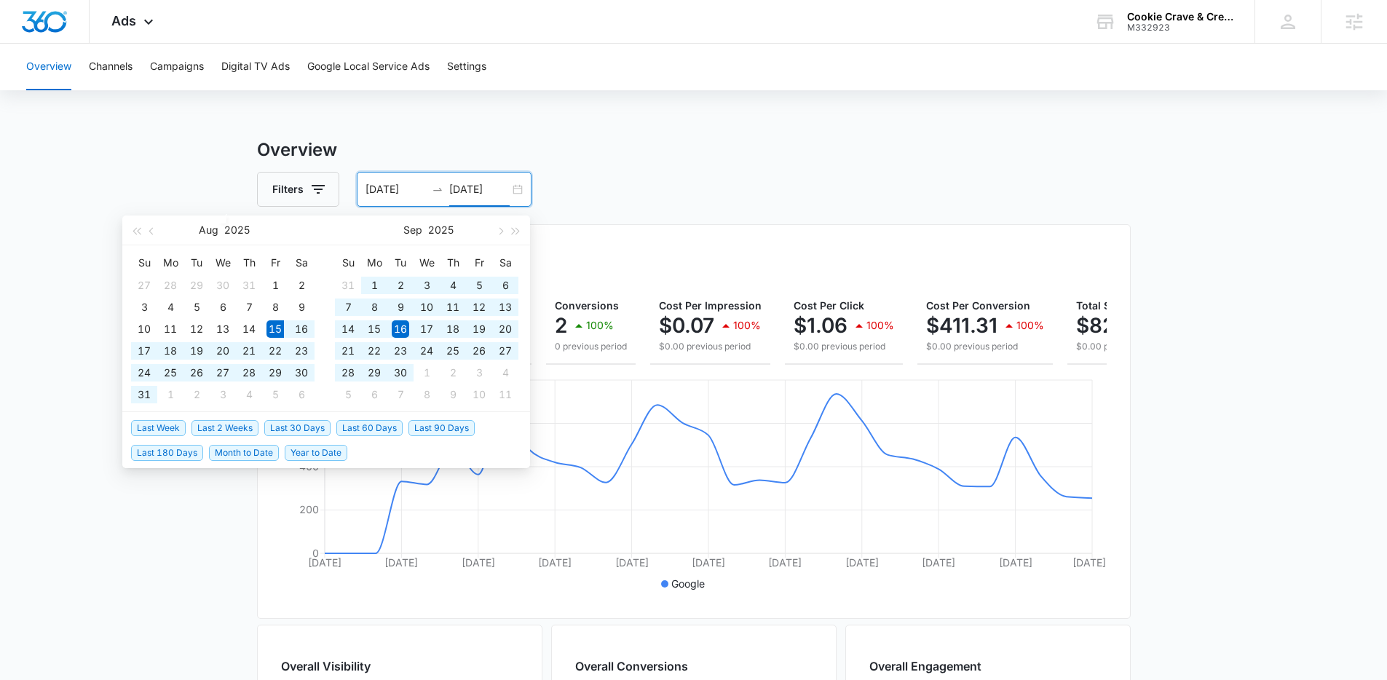
click at [381, 429] on span "Last 60 Days" at bounding box center [369, 428] width 66 height 16
type input "[DATE]"
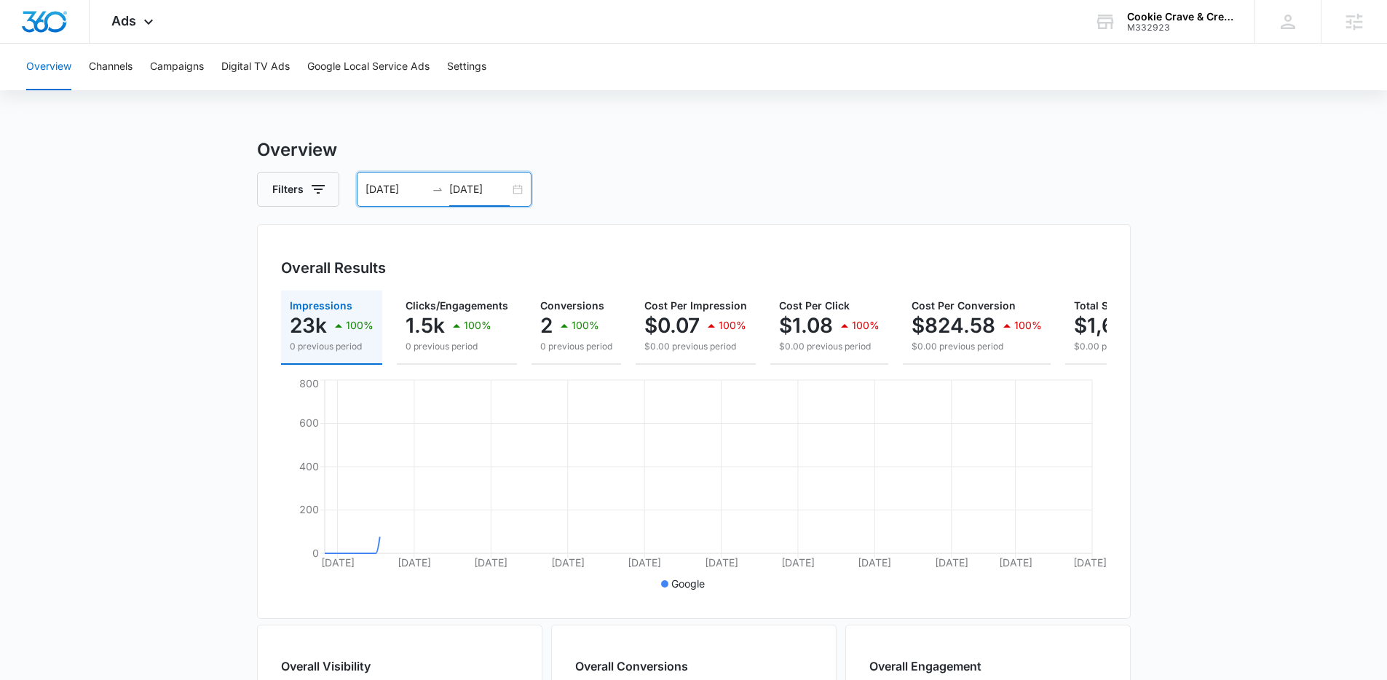
click at [862, 211] on div "Overview Filters [DATE] [DATE] Overall Results Impressions 23k 100% 0 previous …" at bounding box center [694, 660] width 874 height 1046
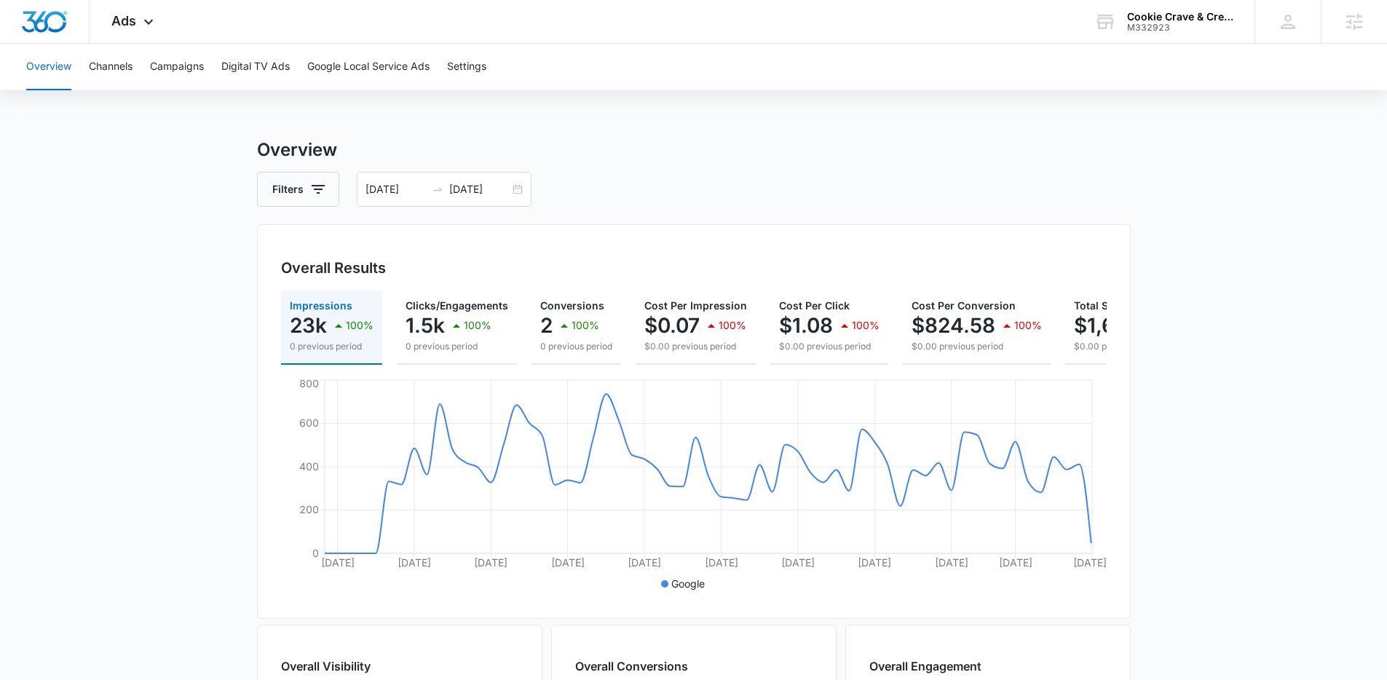
click at [1282, 296] on main "Overview Filters [DATE] [DATE] Overall Results Impressions 23k 100% 0 previous …" at bounding box center [693, 660] width 1387 height 1046
click at [206, 68] on div "Overview Channels Campaigns Digital TV Ads Google Local Service Ads Settings" at bounding box center [693, 67] width 1352 height 47
click at [193, 68] on button "Campaigns" at bounding box center [177, 67] width 54 height 47
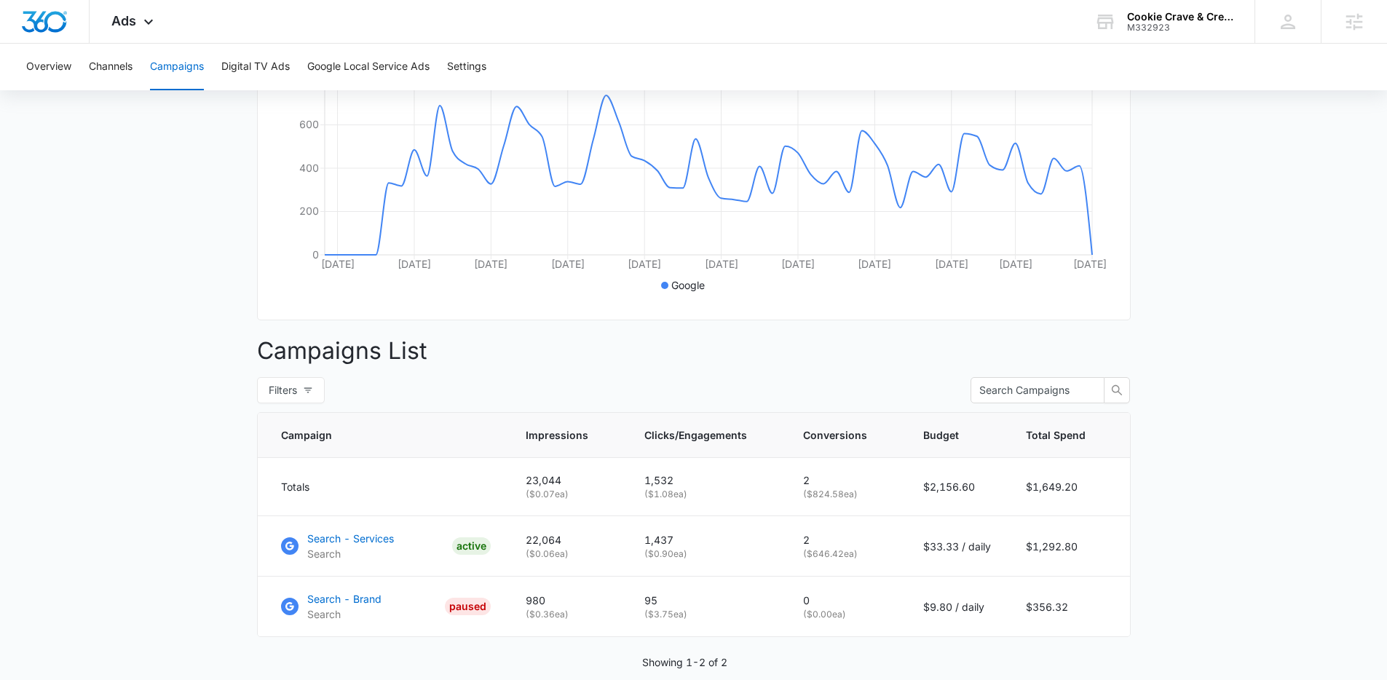
scroll to position [288, 0]
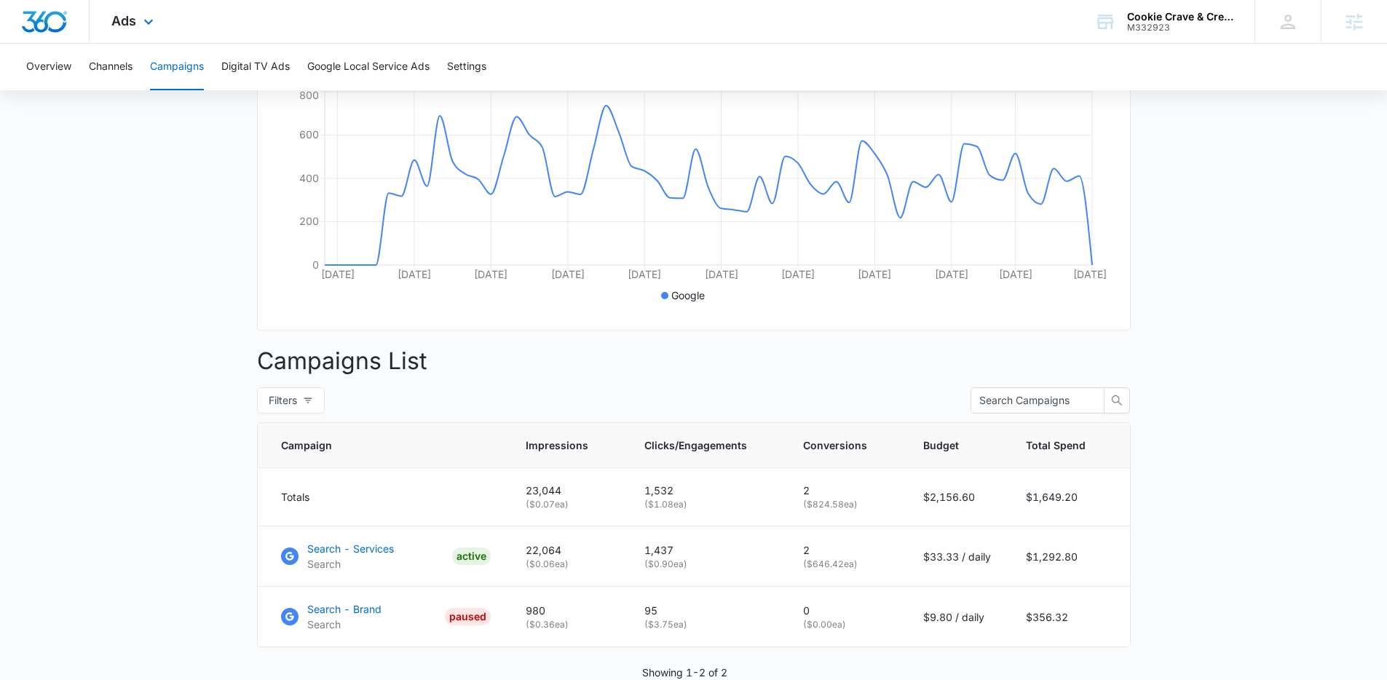
click at [127, 9] on div "Ads Apps Reputation Websites Forms CRM Email Social Shop Payments POS Content A…" at bounding box center [135, 21] width 90 height 43
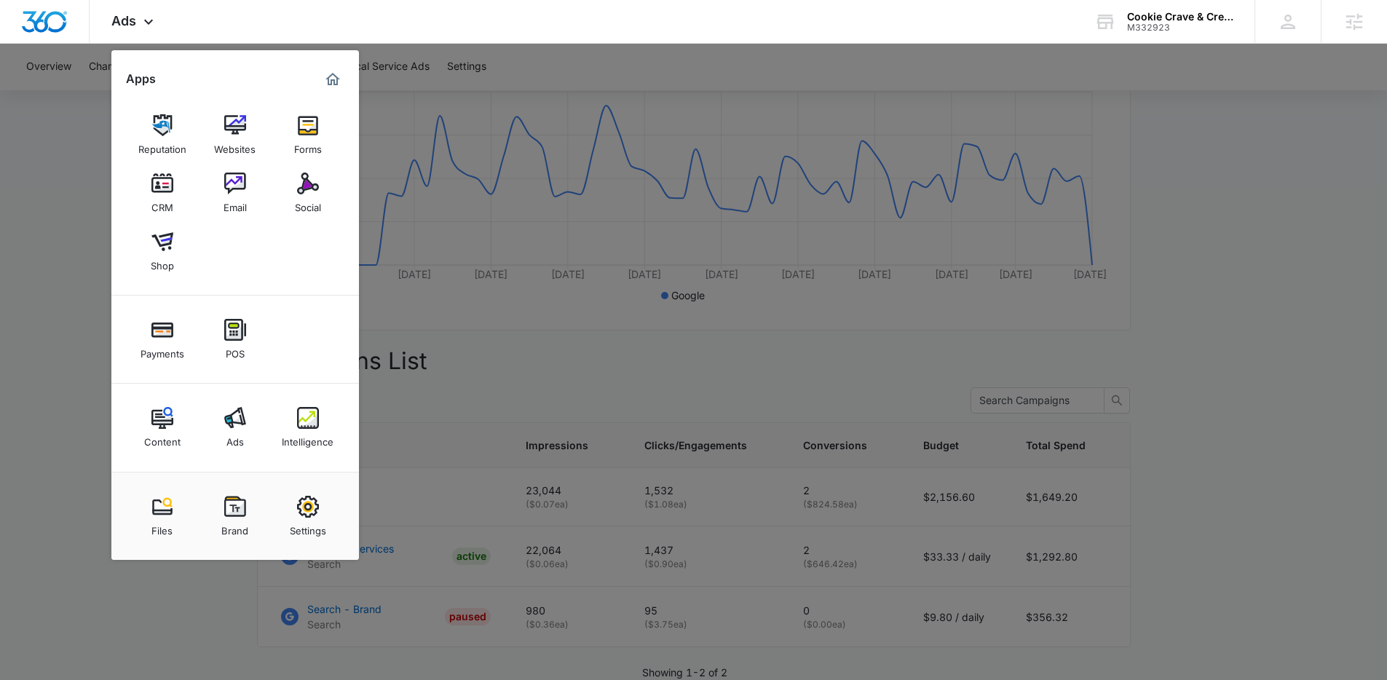
click at [34, 397] on div at bounding box center [693, 340] width 1387 height 680
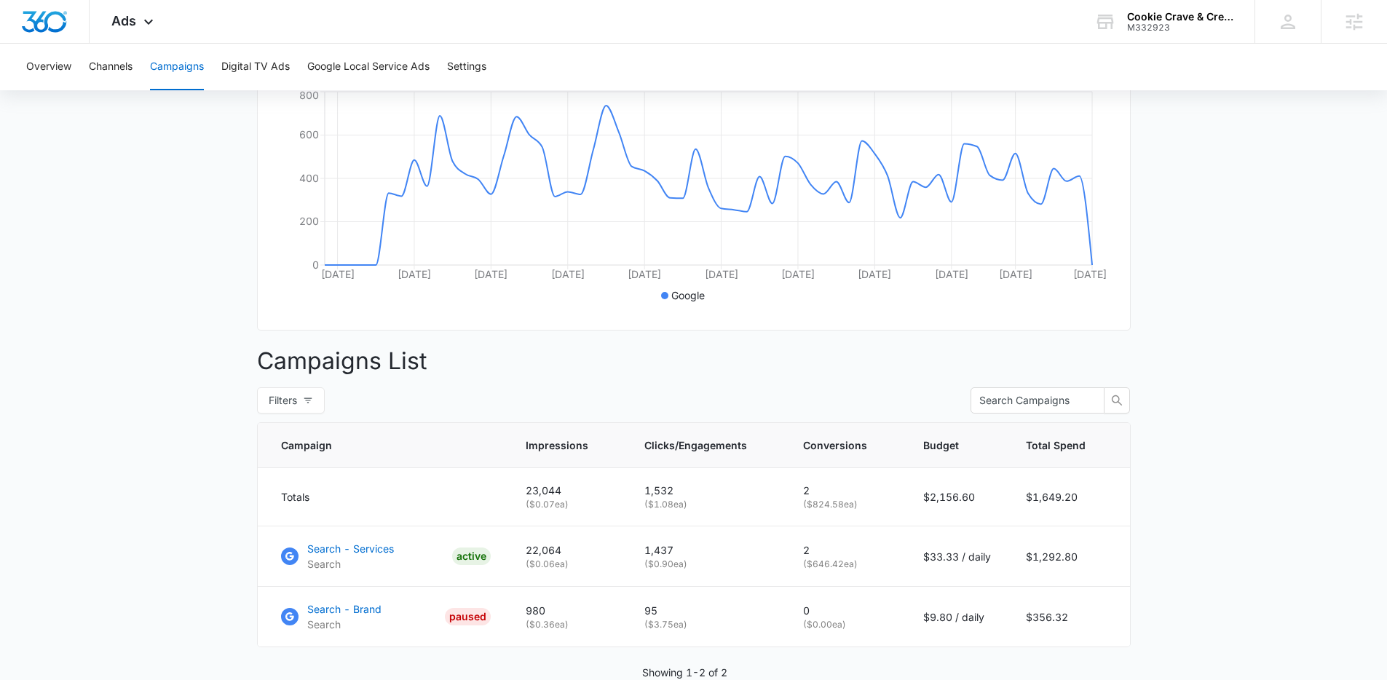
click at [1239, 395] on main "Campaigns Filters [DATE] [DATE] Overall Results Impressions 23k 100% 0 previous…" at bounding box center [693, 300] width 1387 height 902
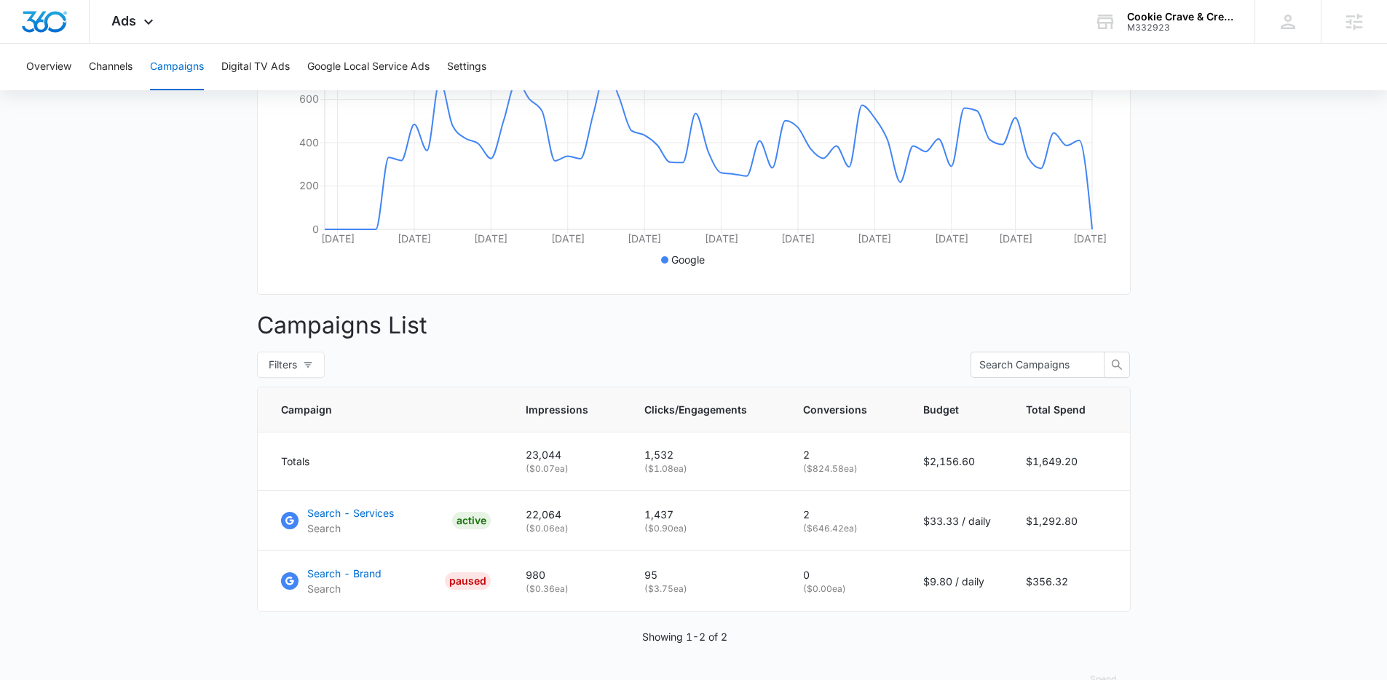
scroll to position [3, 0]
